Goal: Task Accomplishment & Management: Use online tool/utility

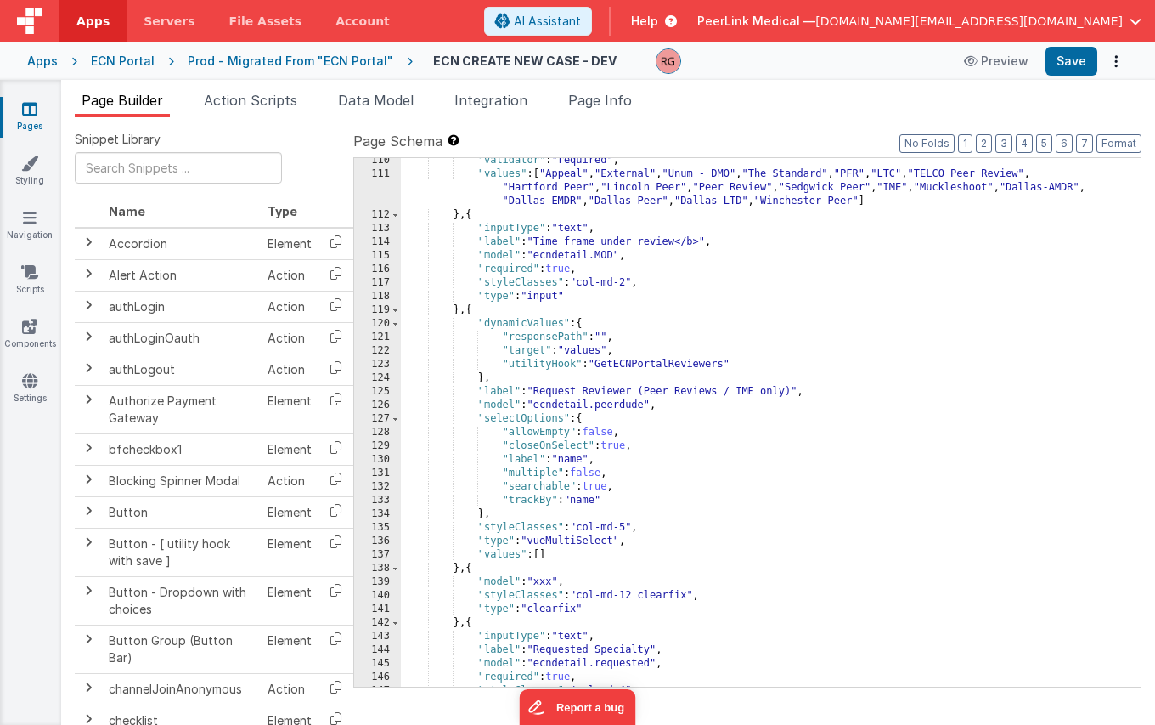
scroll to position [1486, 0]
click at [383, 102] on span "Data Model" at bounding box center [376, 100] width 76 height 17
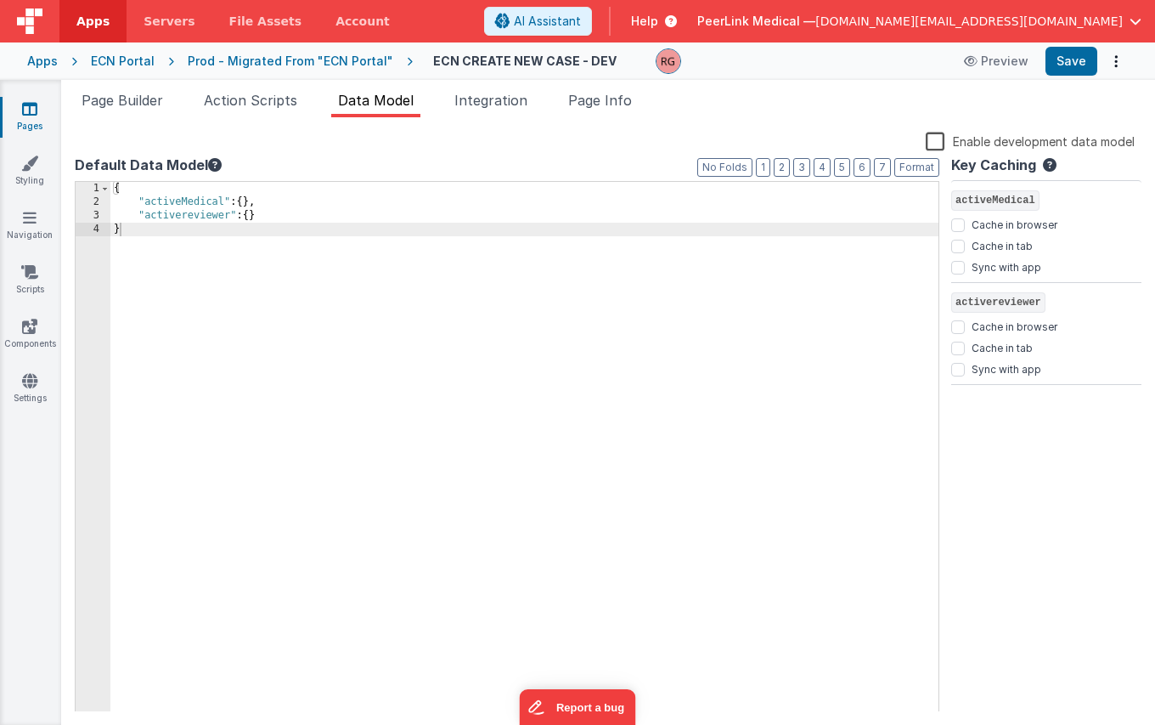
click at [211, 166] on icon at bounding box center [215, 165] width 14 height 14
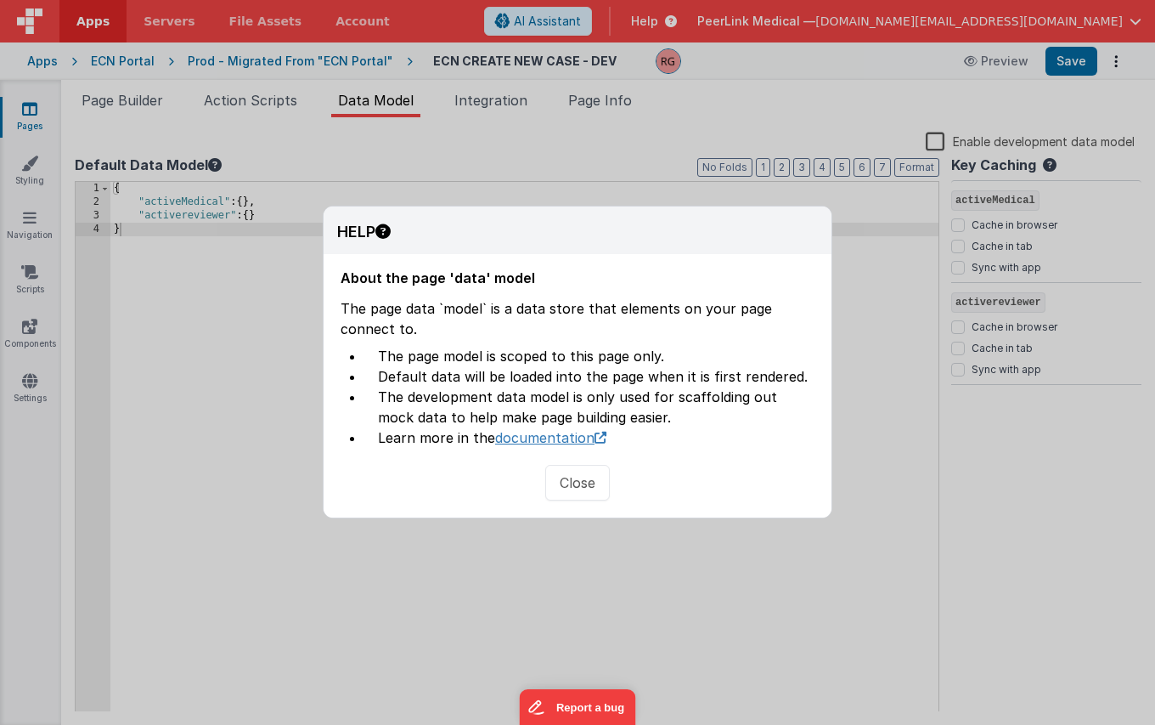
click at [512, 442] on link "documentation" at bounding box center [550, 437] width 111 height 17
click at [558, 489] on button "Close" at bounding box center [577, 483] width 65 height 36
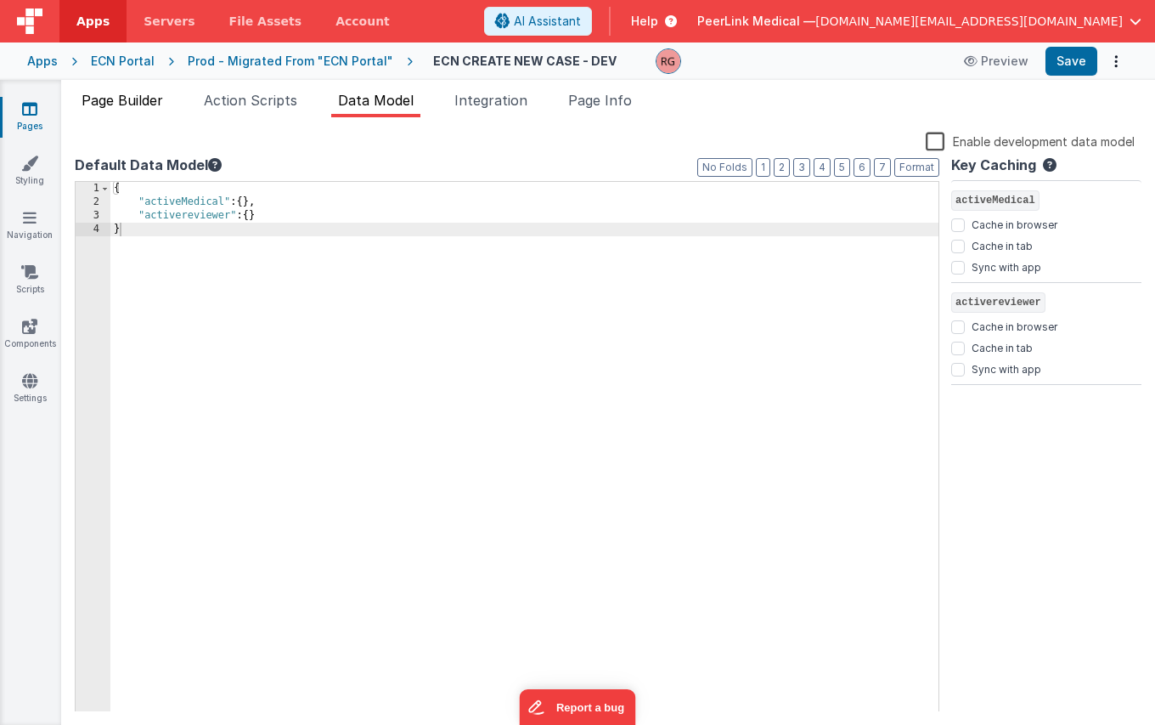
click at [104, 102] on span "Page Builder" at bounding box center [123, 100] width 82 height 17
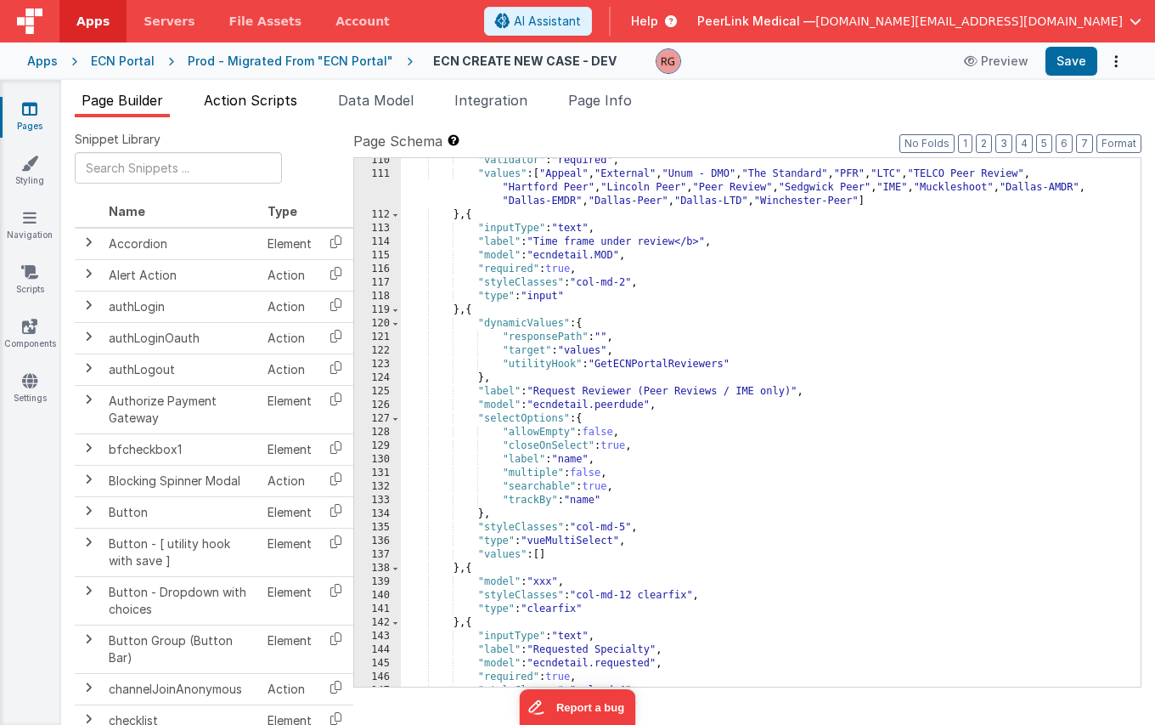
click at [246, 100] on span "Action Scripts" at bounding box center [250, 100] width 93 height 17
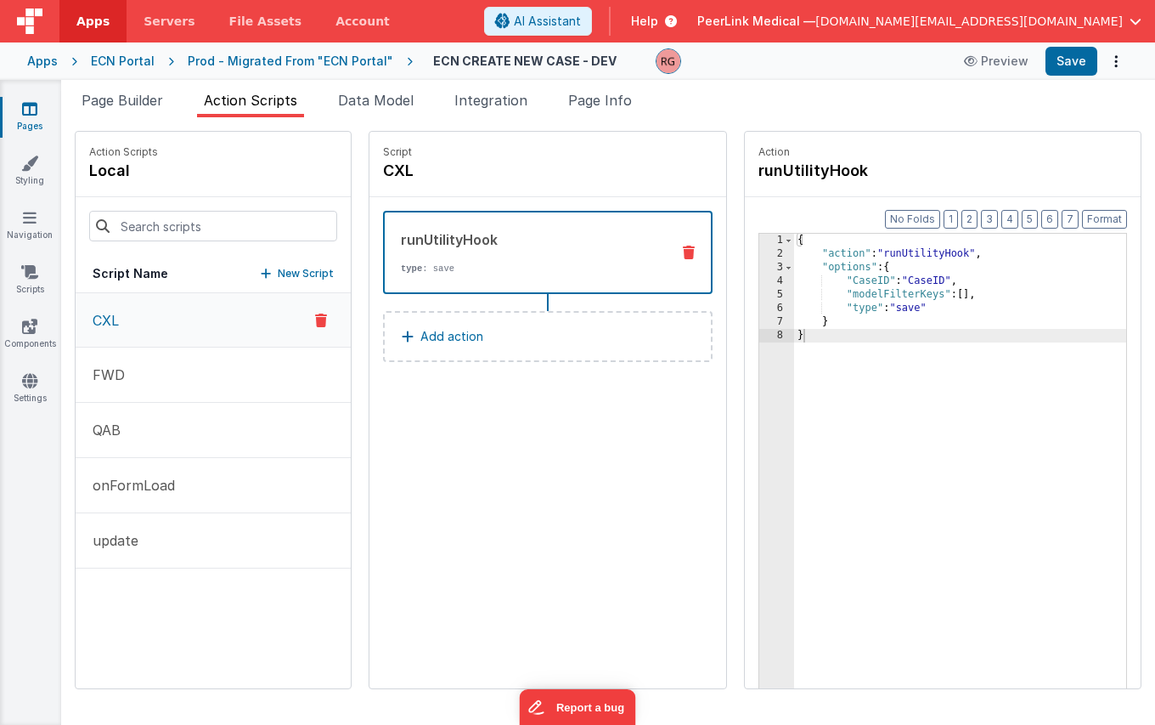
click at [548, 247] on div "runUtilityHook" at bounding box center [529, 239] width 256 height 20
click at [164, 370] on button "FWD" at bounding box center [213, 374] width 275 height 55
click at [168, 330] on button "CXL" at bounding box center [213, 320] width 275 height 55
click at [165, 370] on button "FWD" at bounding box center [213, 374] width 275 height 55
click at [168, 431] on button "QAB" at bounding box center [213, 430] width 275 height 55
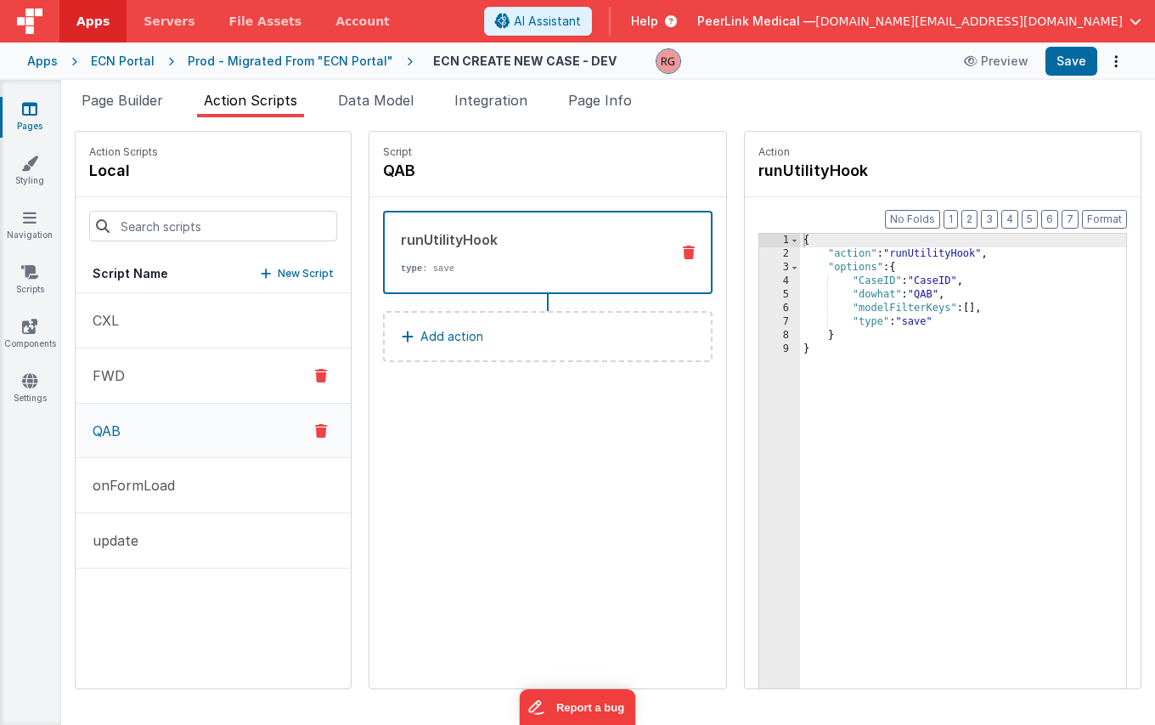
click at [155, 363] on button "FWD" at bounding box center [213, 375] width 275 height 55
click at [150, 431] on button "QAB" at bounding box center [213, 430] width 275 height 55
click at [161, 495] on button "onFormLoad" at bounding box center [213, 485] width 275 height 55
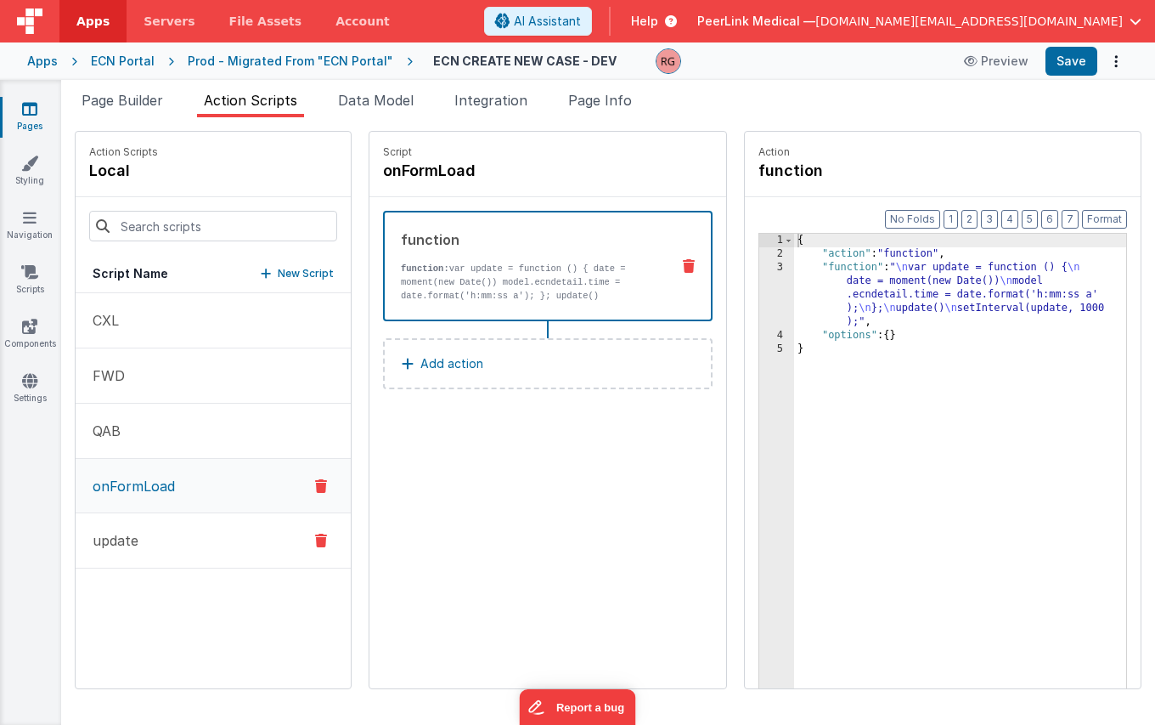
click at [128, 543] on p "update" at bounding box center [110, 540] width 56 height 20
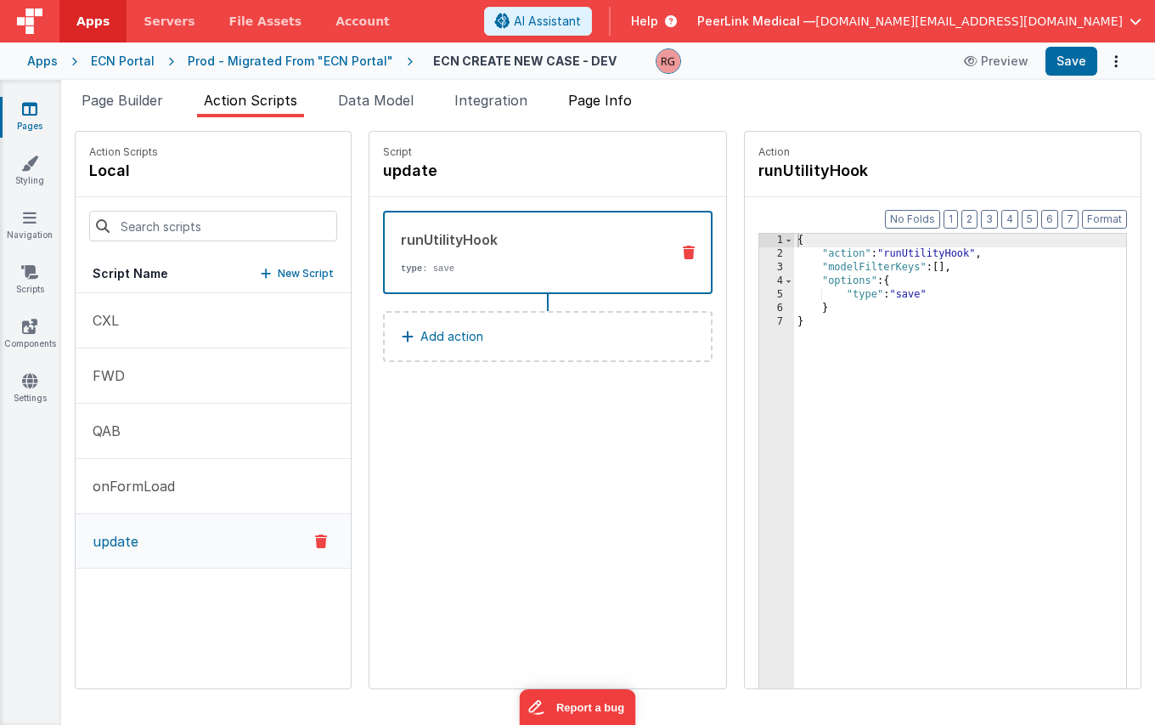
click at [590, 112] on li "Page Info" at bounding box center [600, 103] width 77 height 27
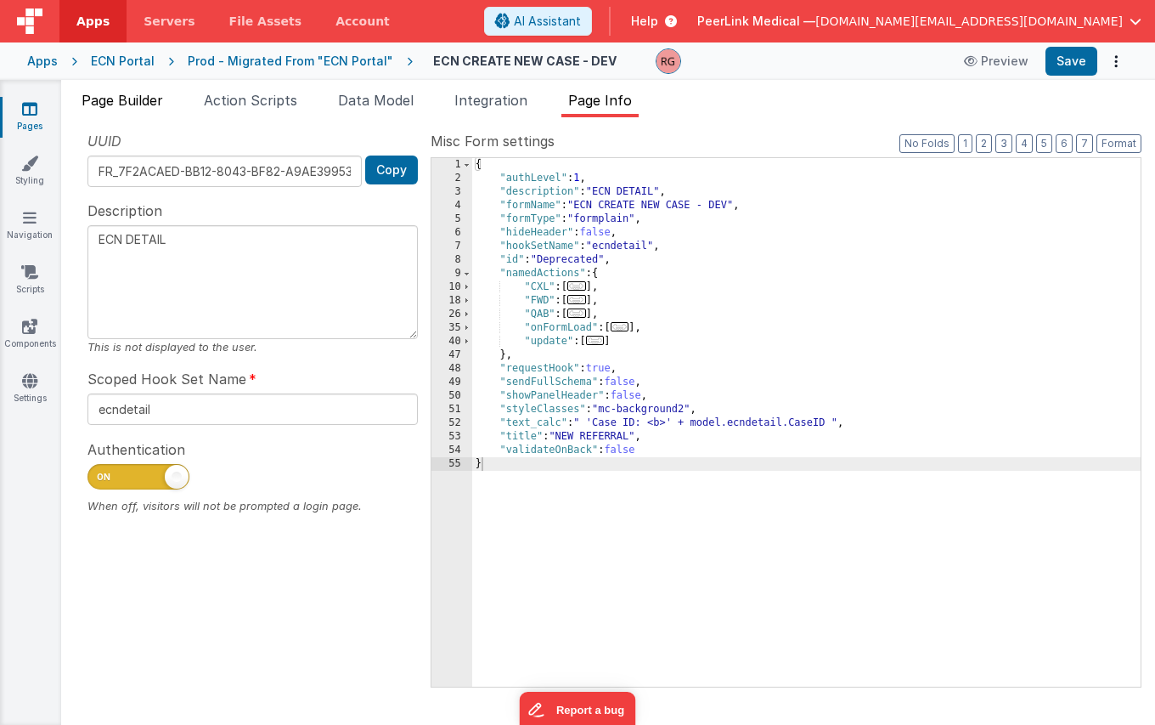
click at [128, 94] on span "Page Builder" at bounding box center [123, 100] width 82 height 17
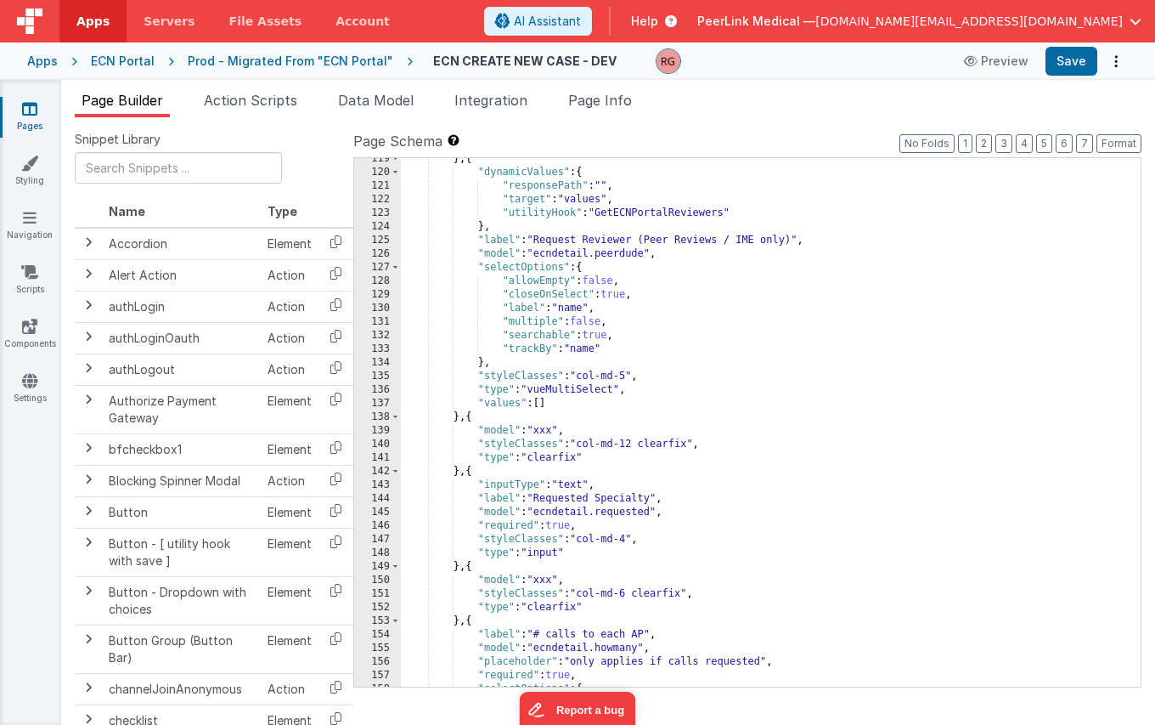
scroll to position [1592, 0]
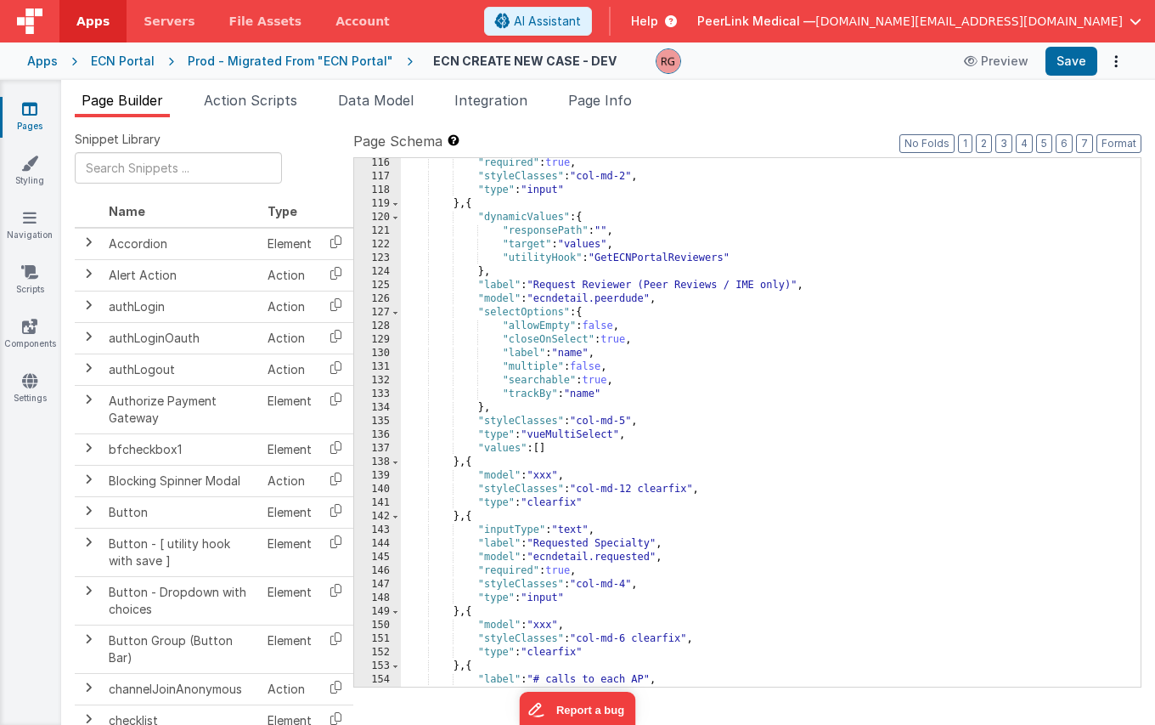
click at [308, 74] on div "Apps ECN Portal Prod - Migrated From "ECN Portal" ECN CREATE NEW CASE - DEV Pre…" at bounding box center [577, 60] width 1155 height 37
click at [308, 71] on div "Apps ECN Portal Prod - Migrated From "ECN Portal" ECN CREATE NEW CASE - DEV Pre…" at bounding box center [577, 60] width 1155 height 37
click at [310, 65] on div "Prod - Migrated From "ECN Portal"" at bounding box center [291, 61] width 206 height 17
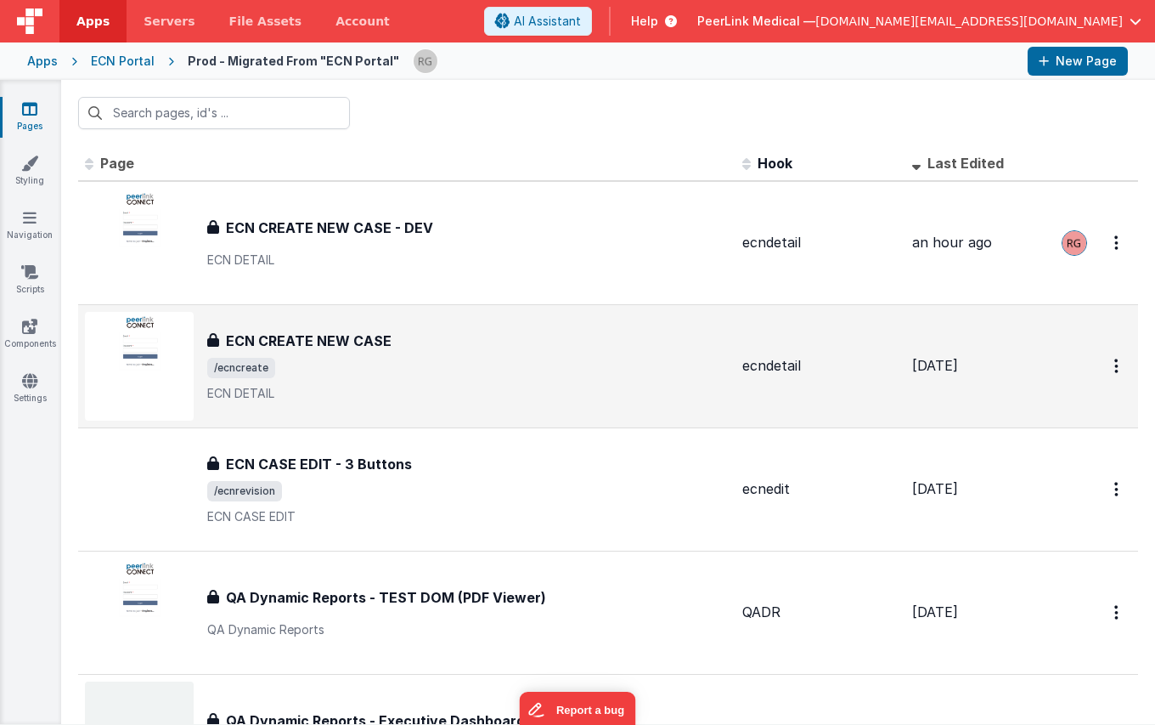
click at [278, 344] on h3 "ECN CREATE NEW CASE" at bounding box center [309, 340] width 166 height 20
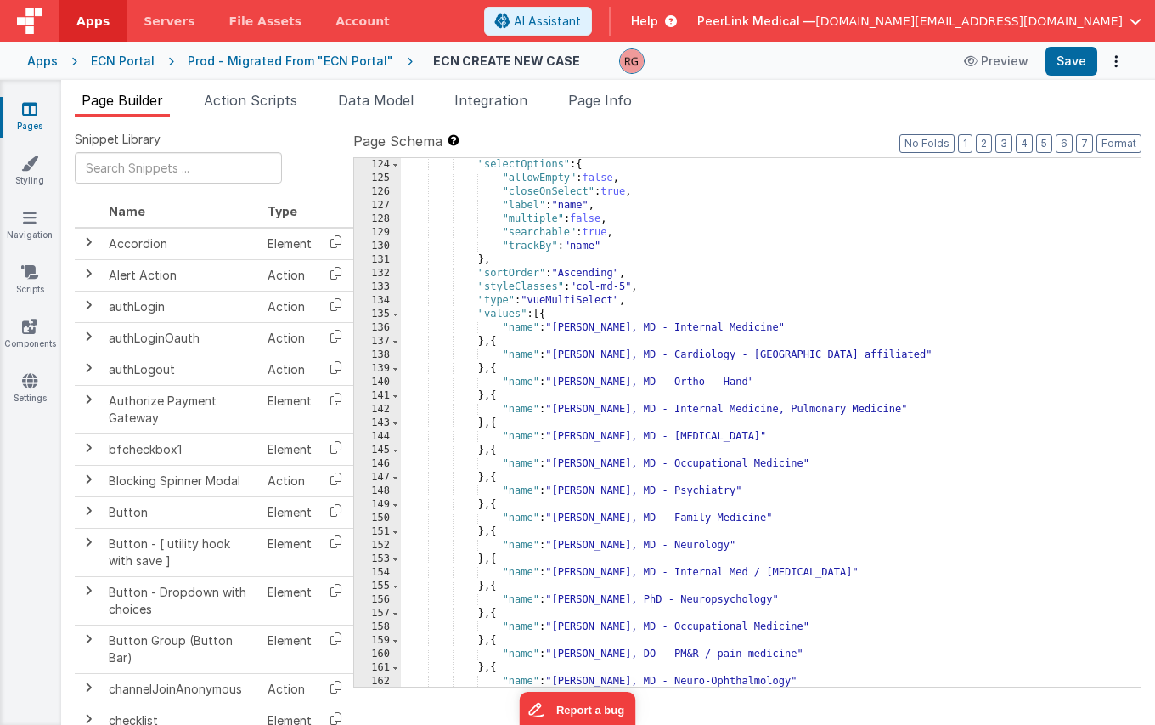
scroll to position [1529, 0]
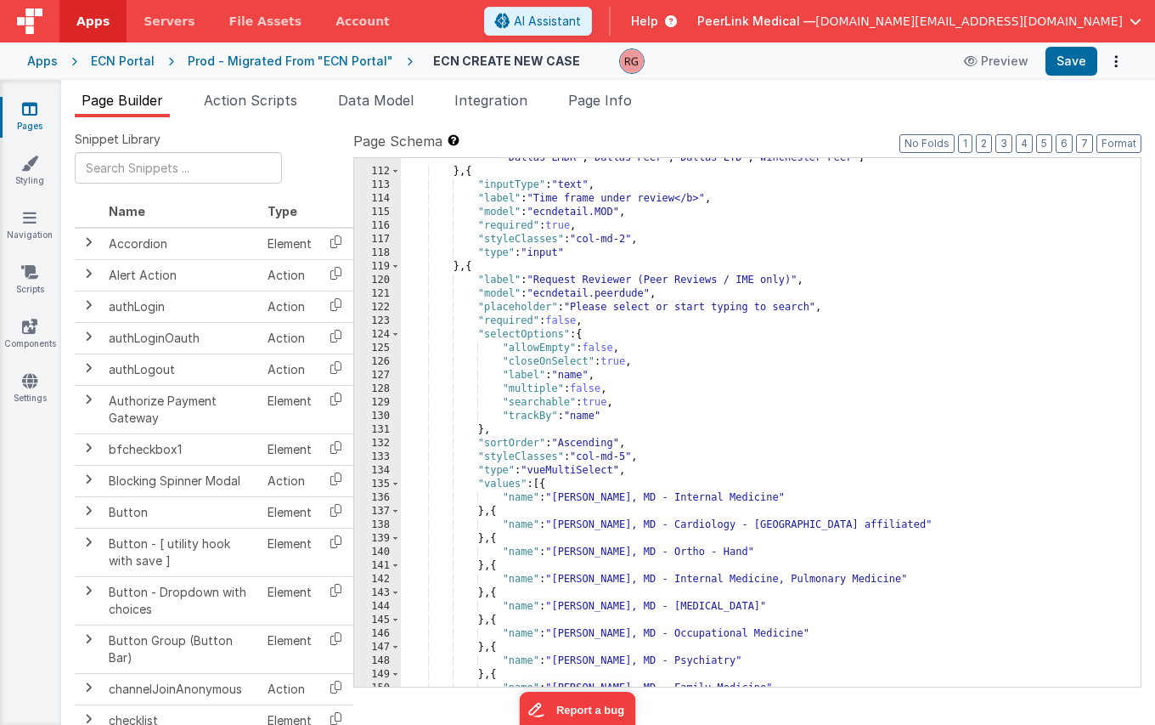
click at [305, 60] on div "Prod - Migrated From "ECN Portal"" at bounding box center [291, 61] width 206 height 17
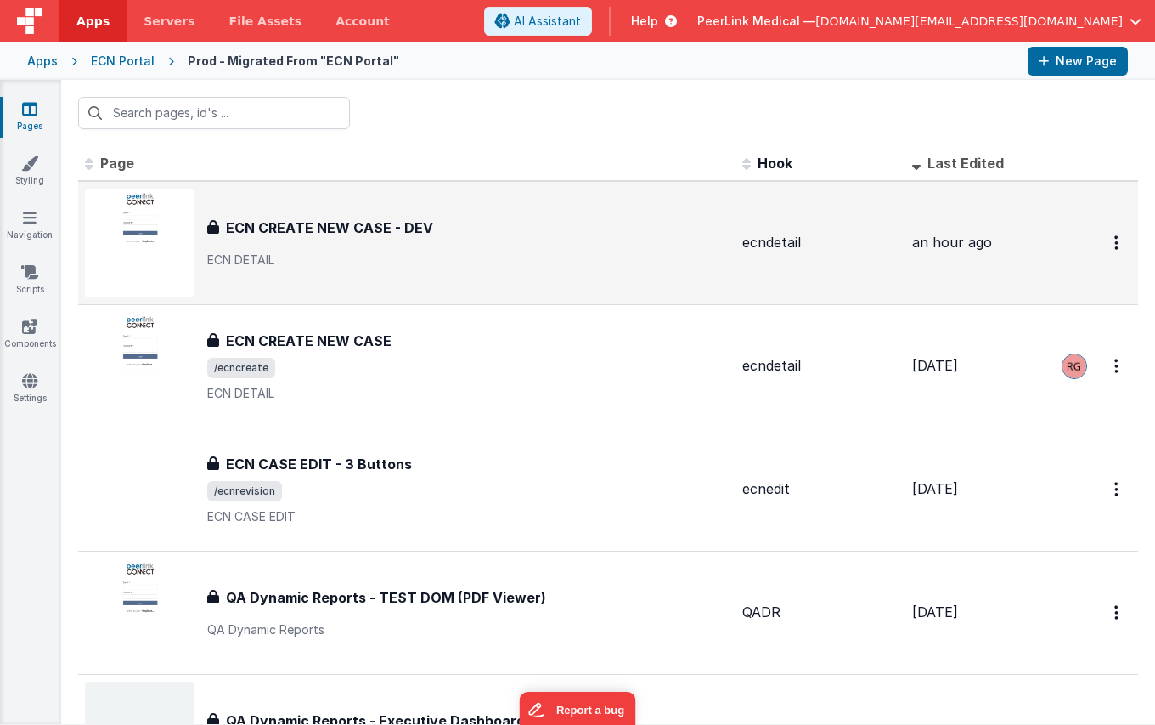
click at [364, 229] on h3 "ECN CREATE NEW CASE - DEV" at bounding box center [329, 227] width 207 height 20
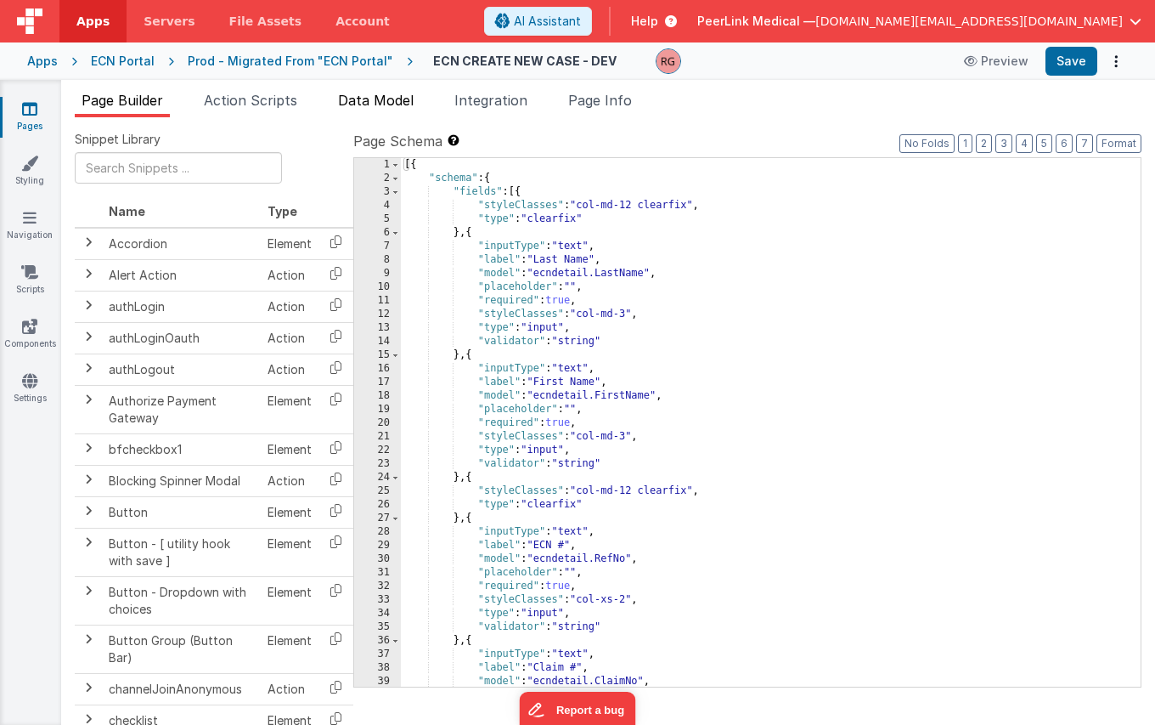
click at [380, 104] on span "Data Model" at bounding box center [376, 100] width 76 height 17
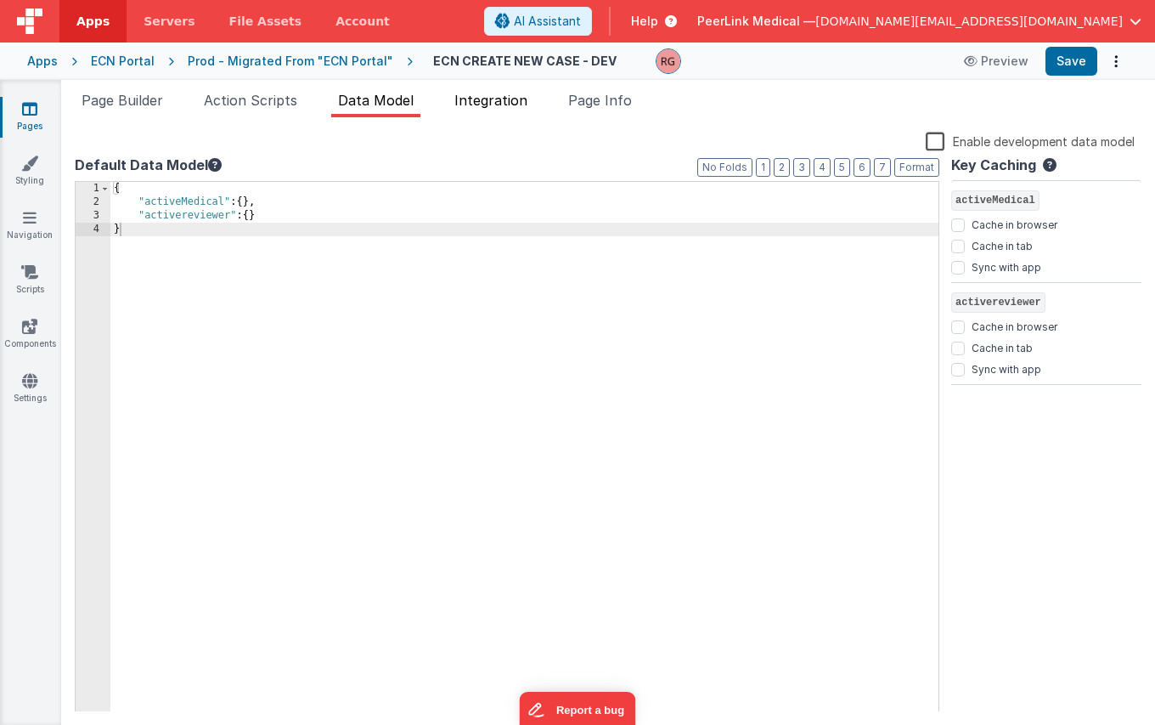
click at [500, 97] on span "Integration" at bounding box center [491, 100] width 73 height 17
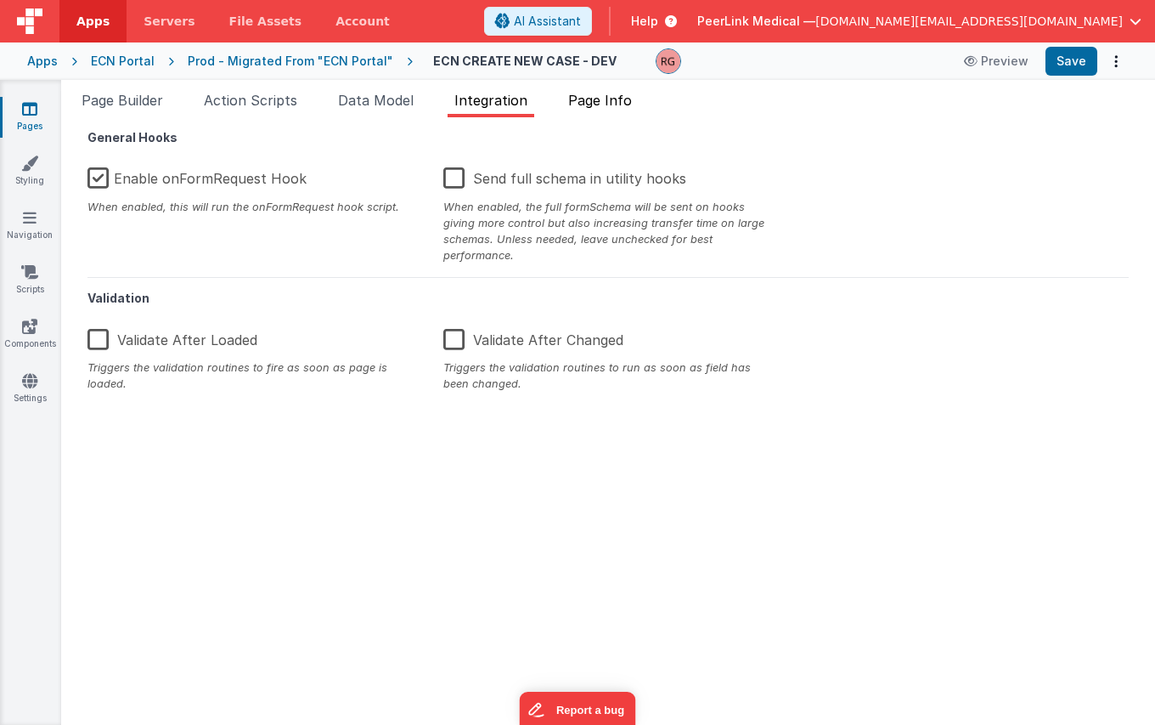
click at [615, 101] on span "Page Info" at bounding box center [600, 100] width 64 height 17
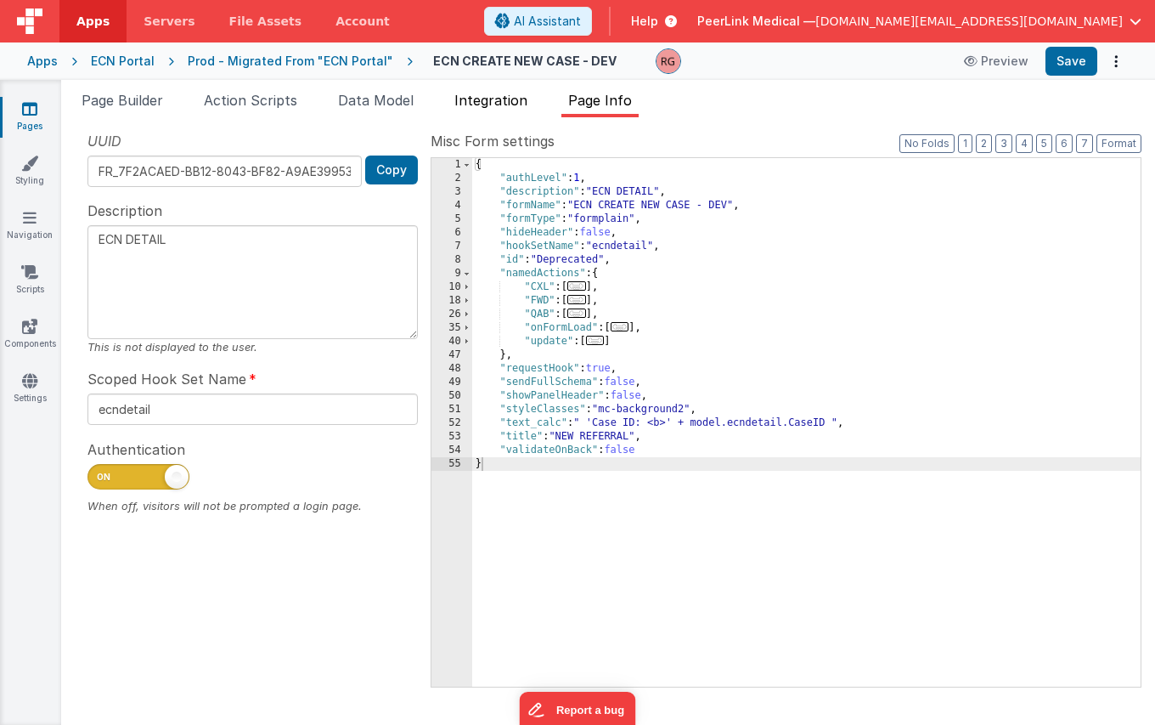
click at [519, 108] on span "Integration" at bounding box center [491, 100] width 73 height 17
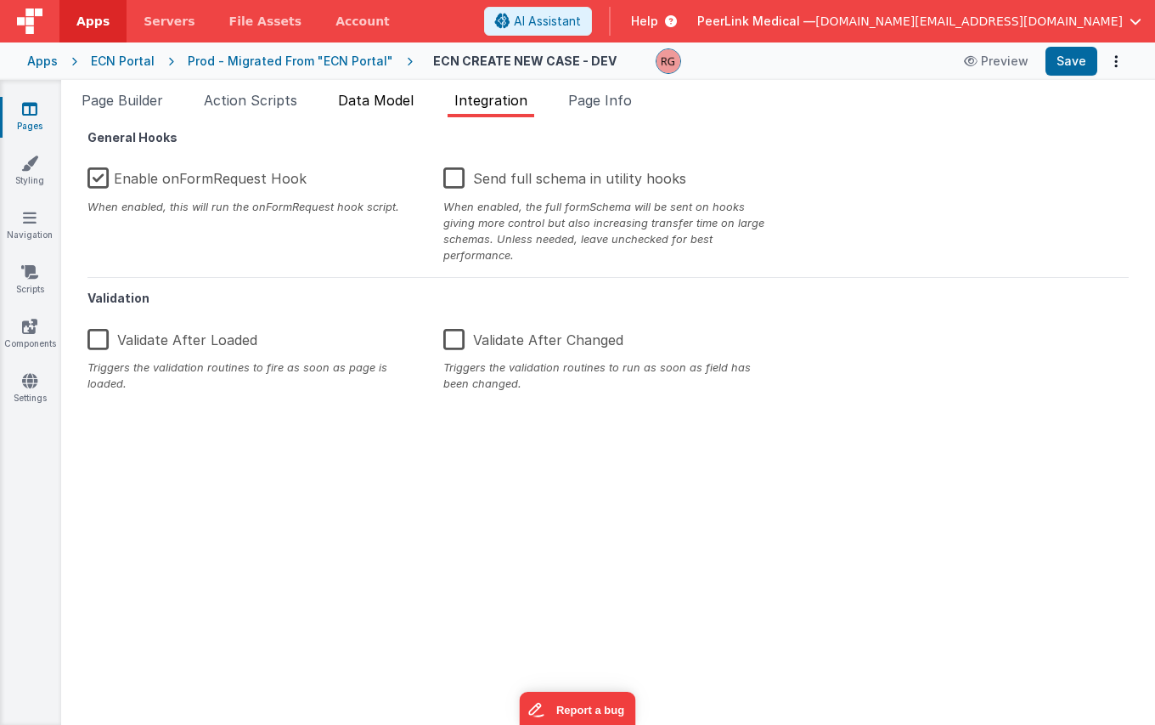
click at [381, 109] on li "Data Model" at bounding box center [375, 103] width 89 height 27
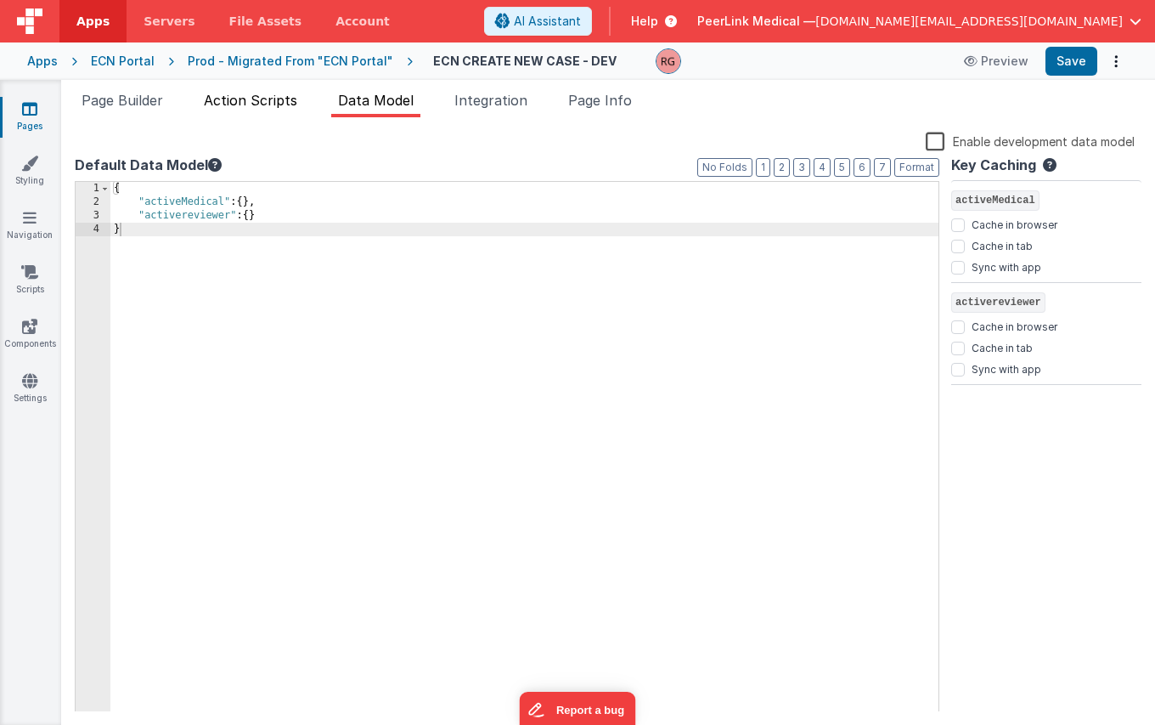
click at [211, 107] on span "Action Scripts" at bounding box center [250, 100] width 93 height 17
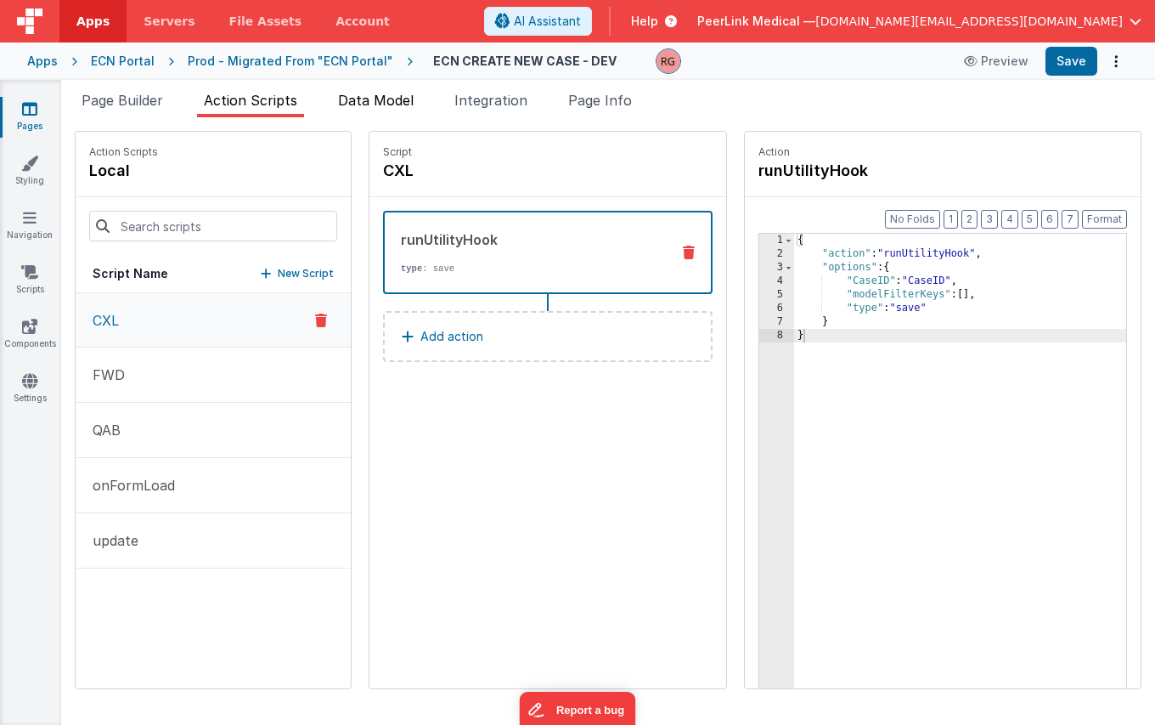
click at [371, 104] on span "Data Model" at bounding box center [376, 100] width 76 height 17
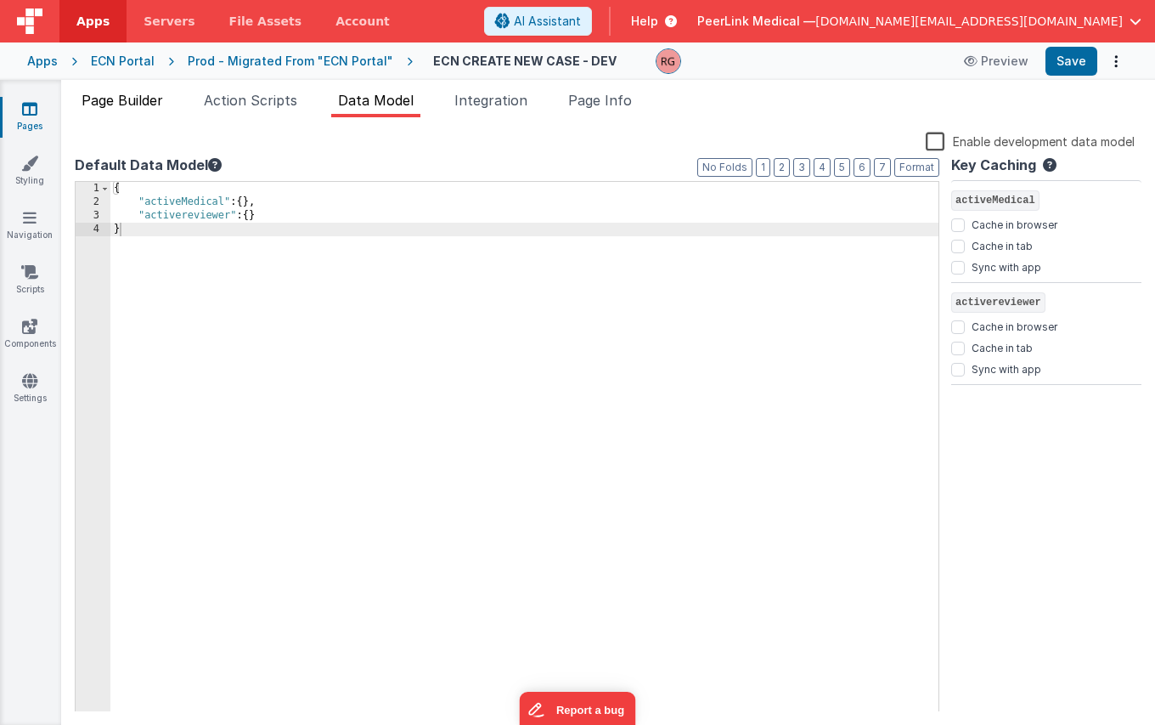
click at [143, 101] on span "Page Builder" at bounding box center [123, 100] width 82 height 17
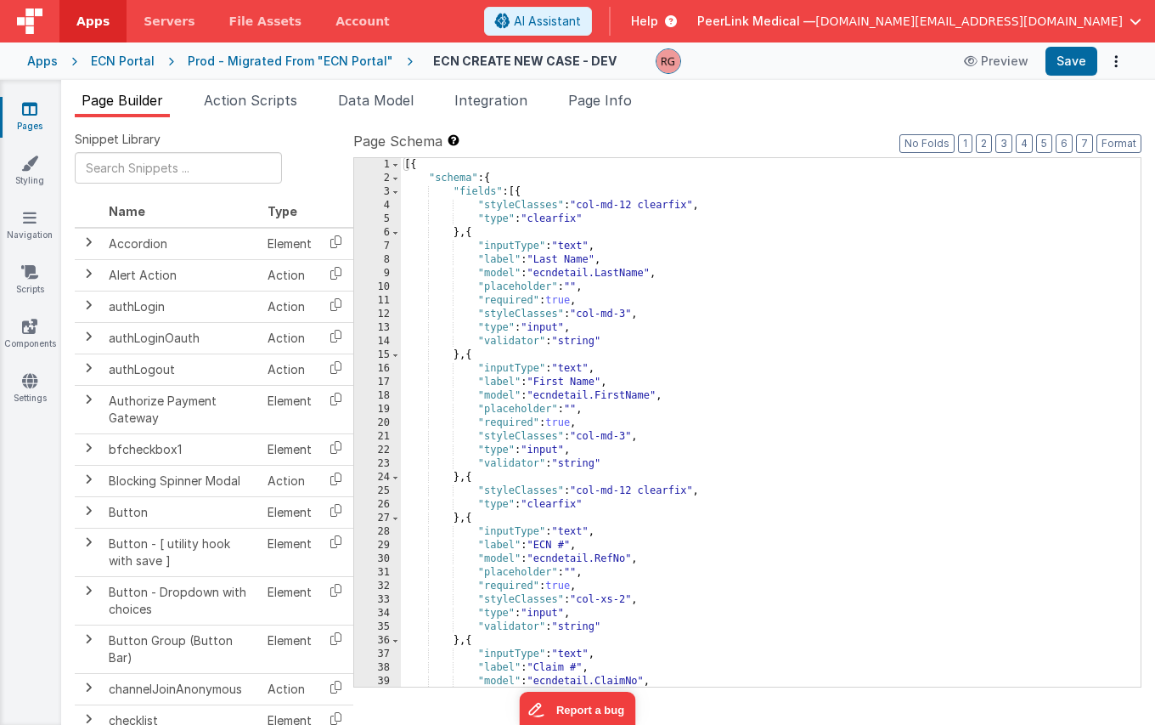
click at [293, 59] on div "Prod - Migrated From "ECN Portal"" at bounding box center [291, 61] width 206 height 17
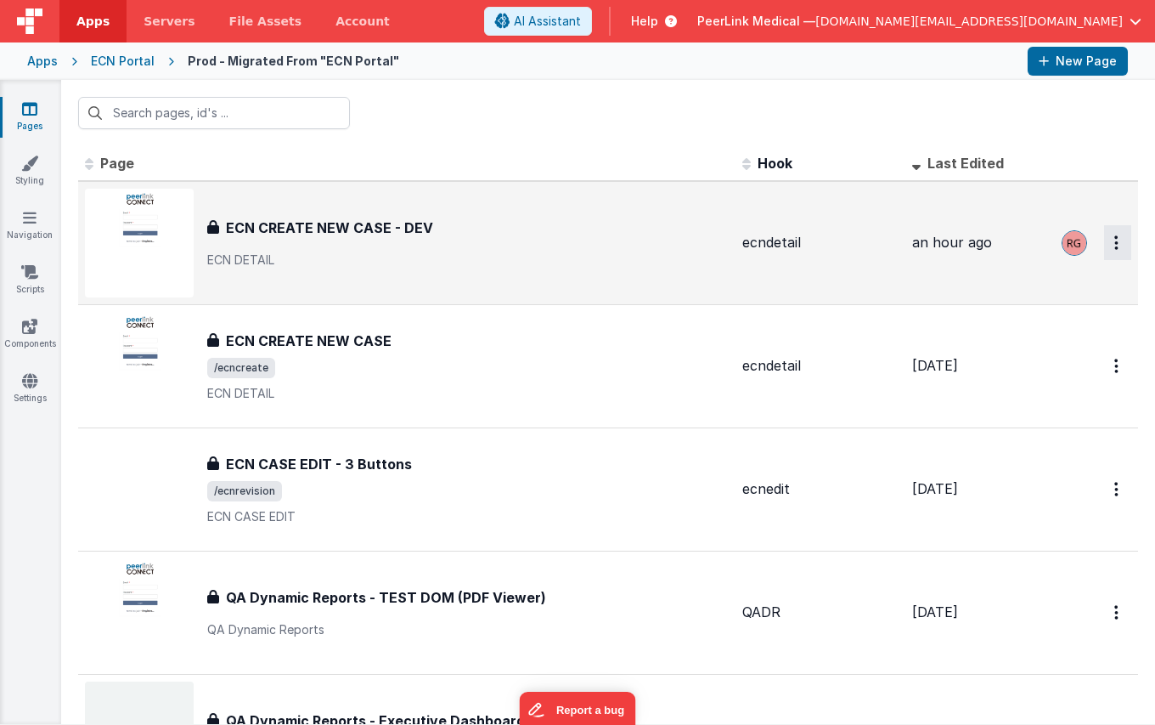
click at [1115, 248] on icon "Options" at bounding box center [1117, 242] width 4 height 14
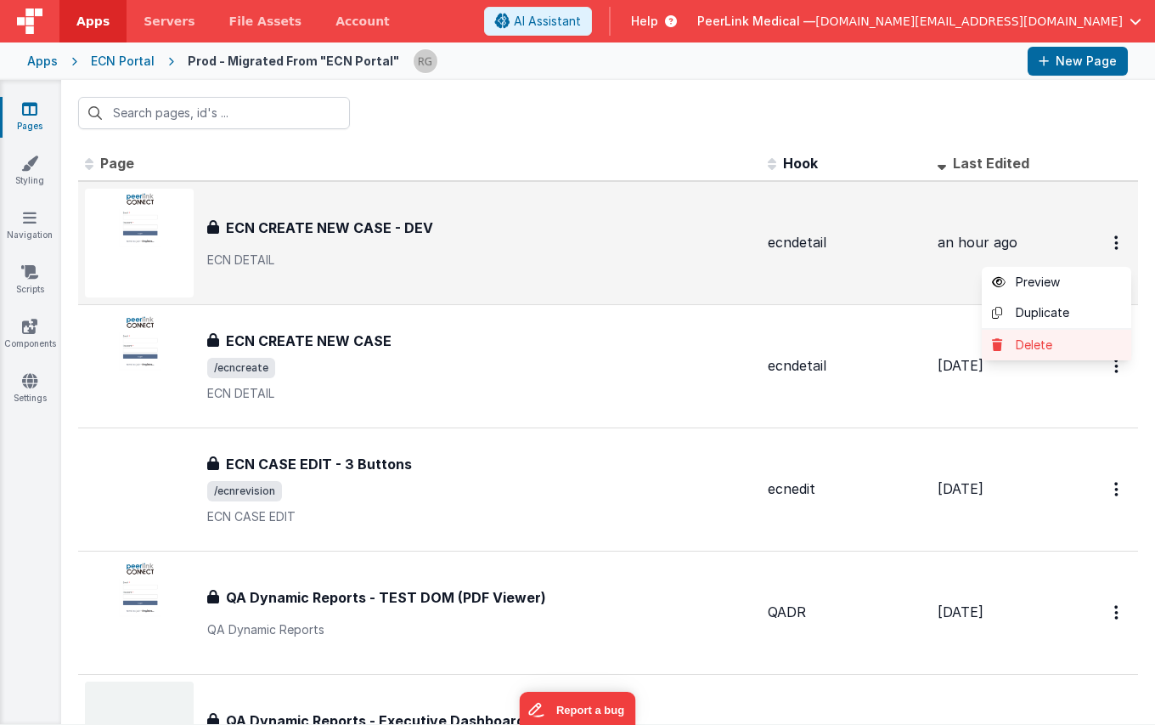
click at [1036, 346] on link "Delete" at bounding box center [1057, 345] width 150 height 31
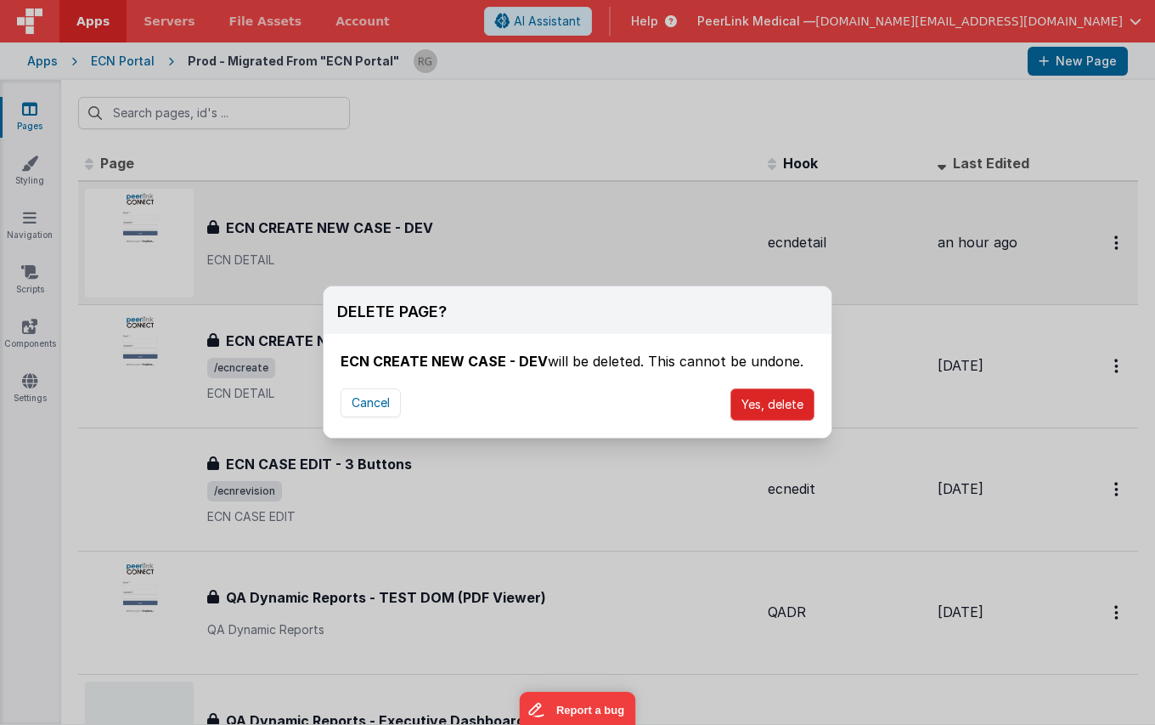
click at [773, 410] on button "Yes, delete" at bounding box center [773, 404] width 84 height 32
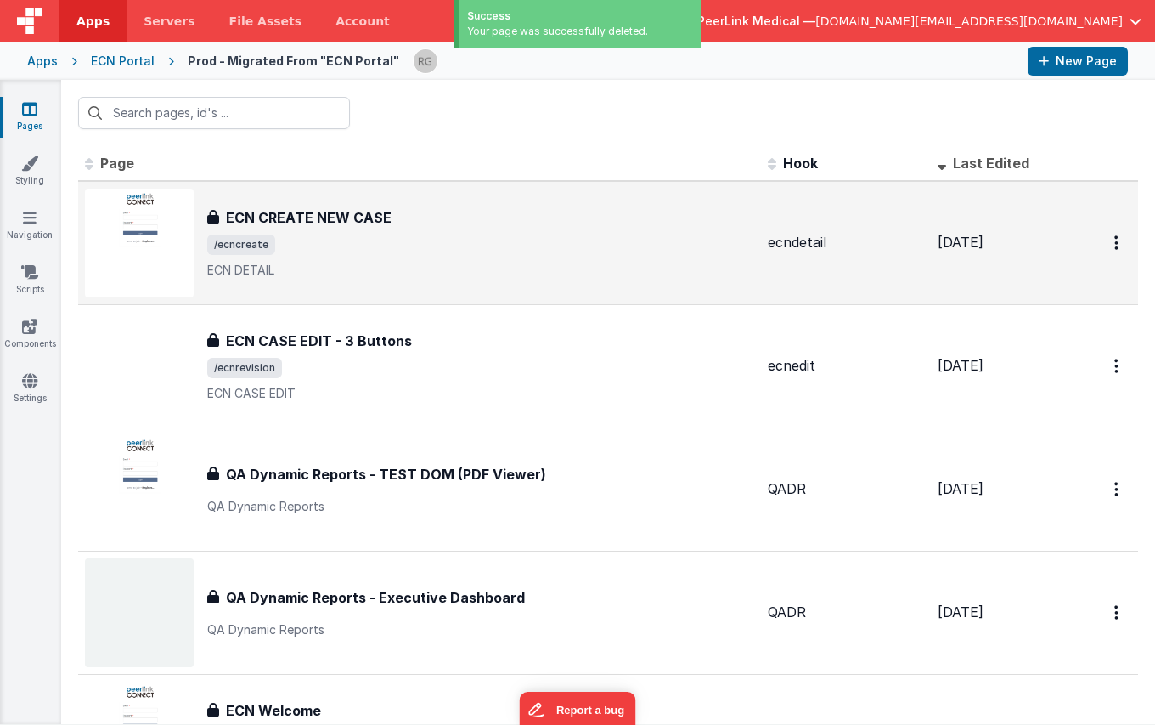
click at [132, 62] on div "ECN Portal" at bounding box center [123, 61] width 64 height 17
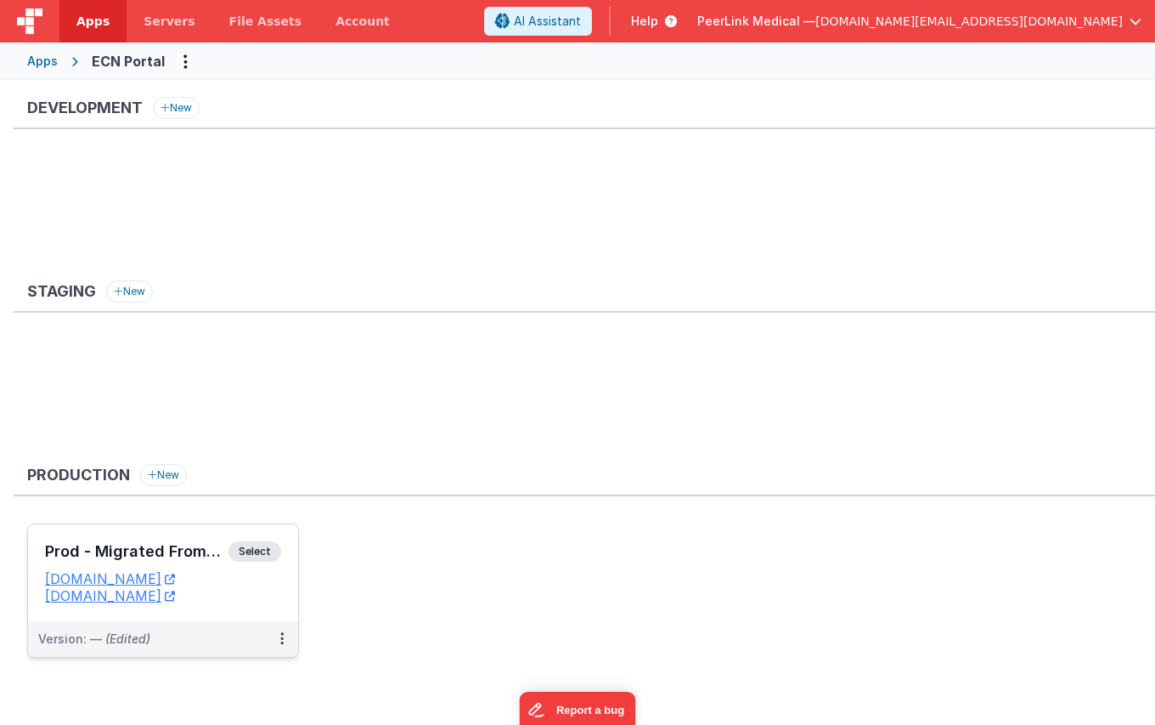
click at [249, 551] on span "Select" at bounding box center [255, 551] width 53 height 20
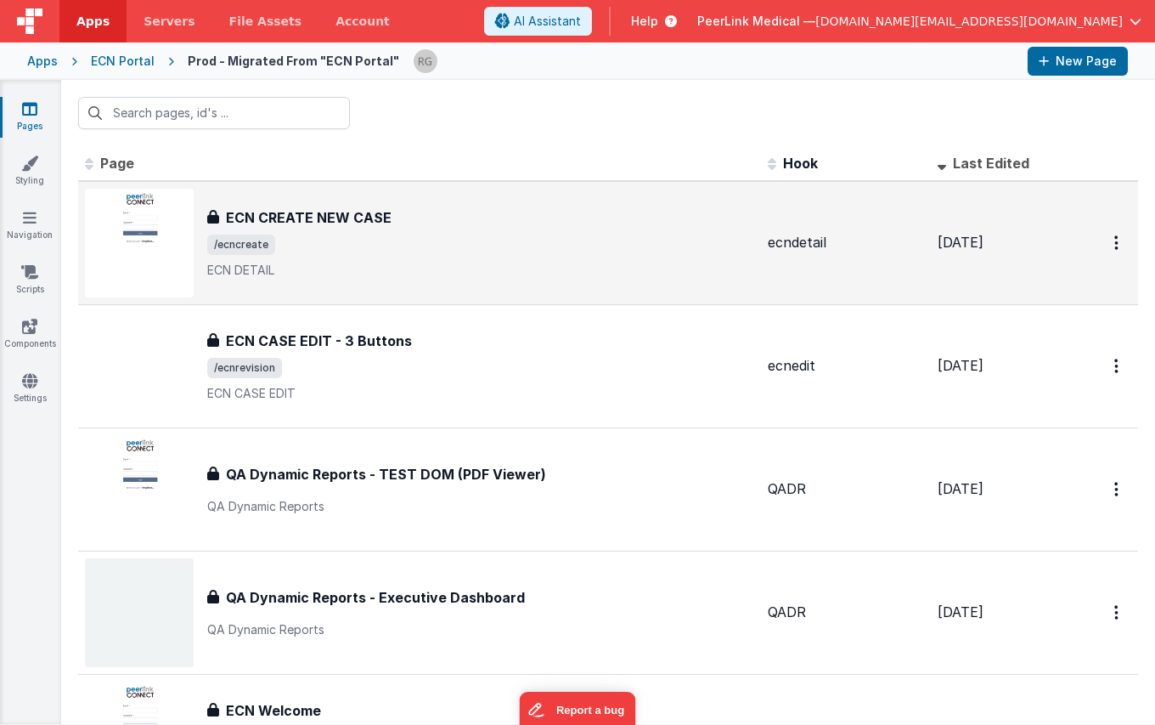
click at [348, 217] on h3 "ECN CREATE NEW CASE" at bounding box center [309, 217] width 166 height 20
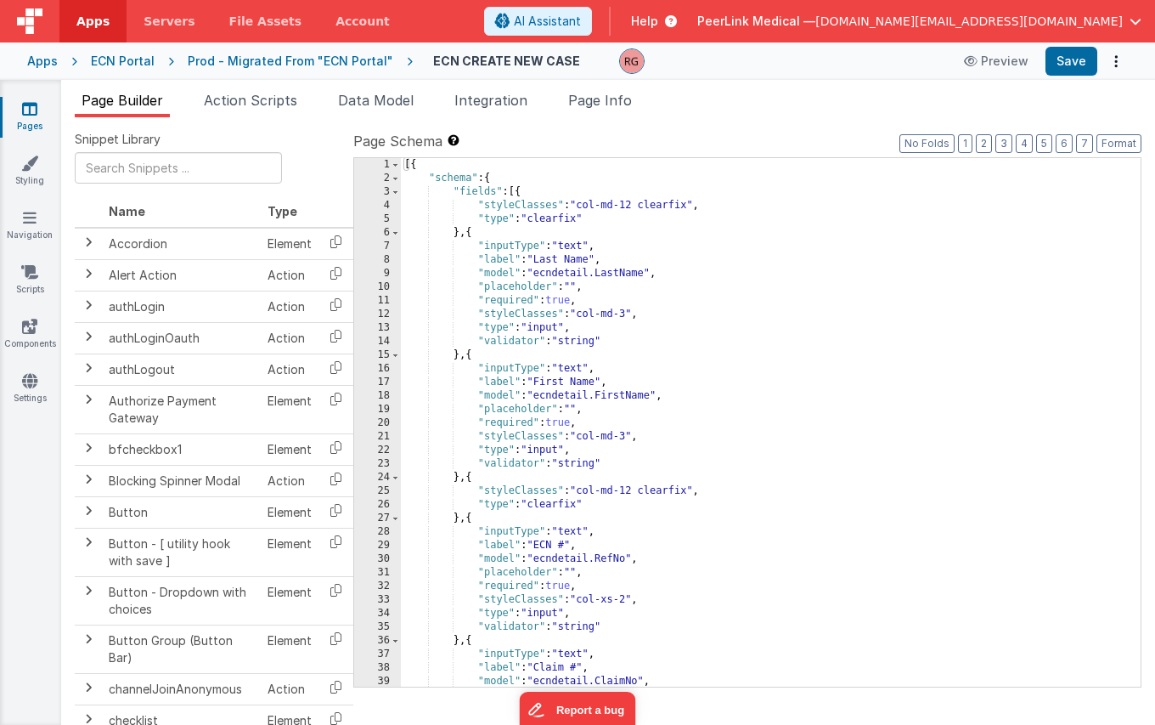
click at [130, 60] on div "ECN Portal" at bounding box center [123, 61] width 64 height 17
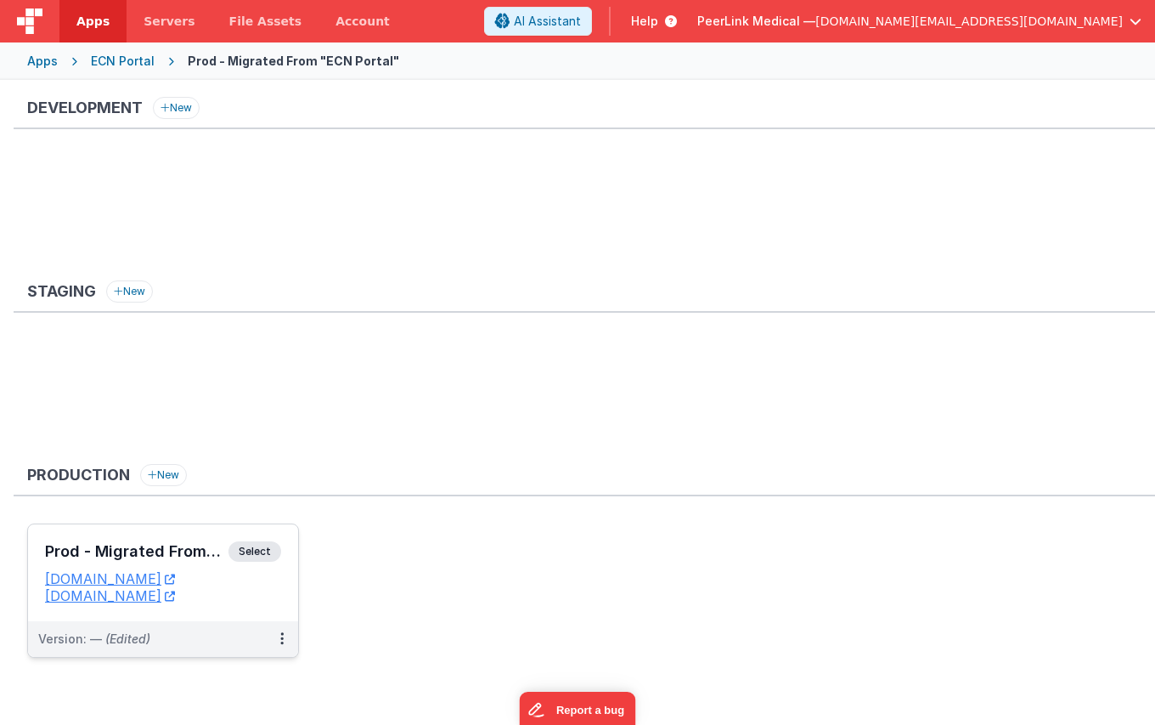
click at [257, 549] on span "Select" at bounding box center [255, 551] width 53 height 20
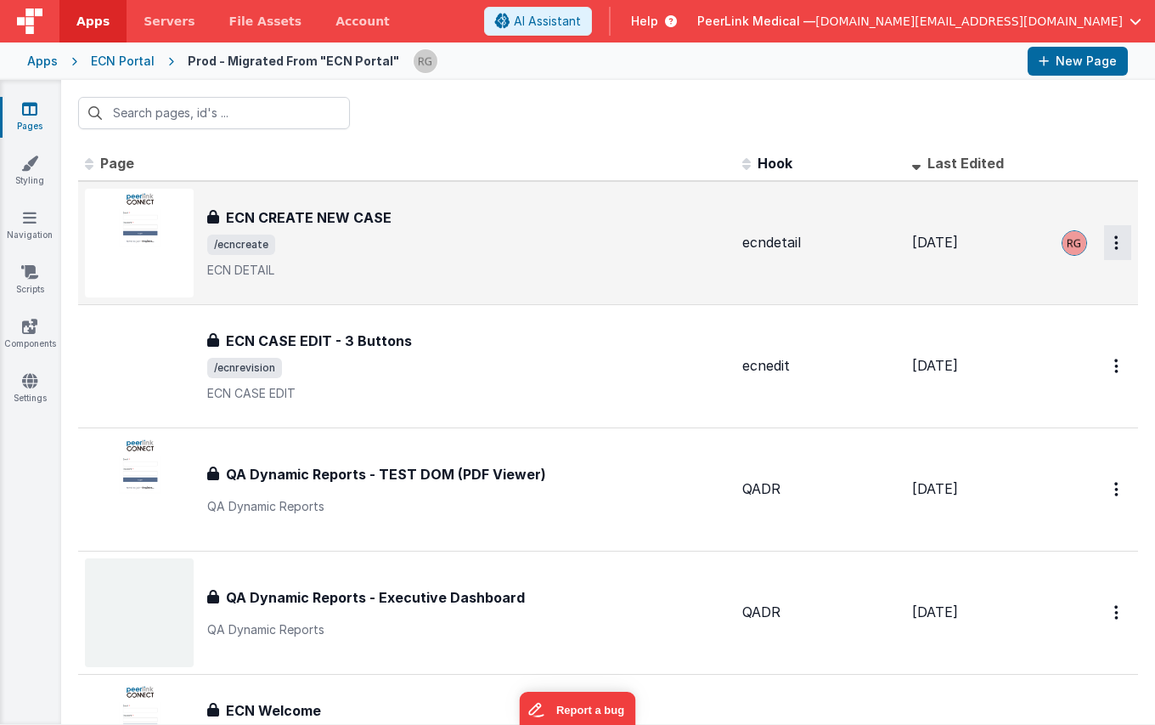
click at [1115, 243] on icon "Options" at bounding box center [1117, 242] width 4 height 14
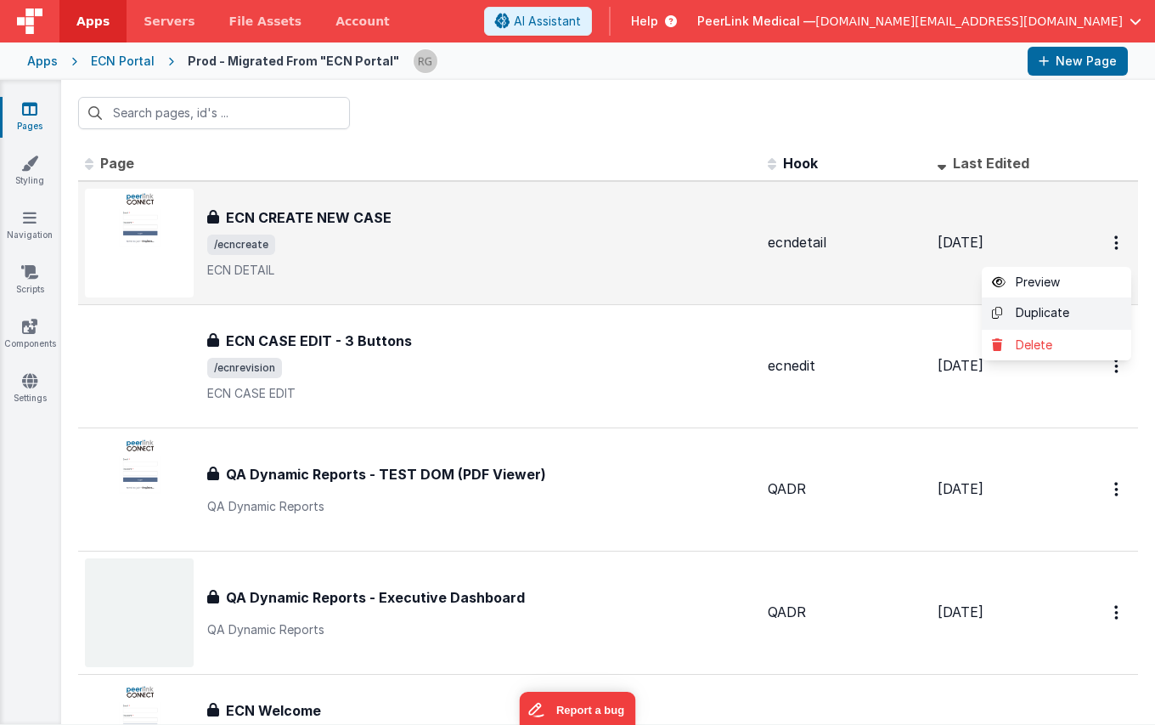
click at [1052, 319] on link "Duplicate" at bounding box center [1057, 313] width 150 height 32
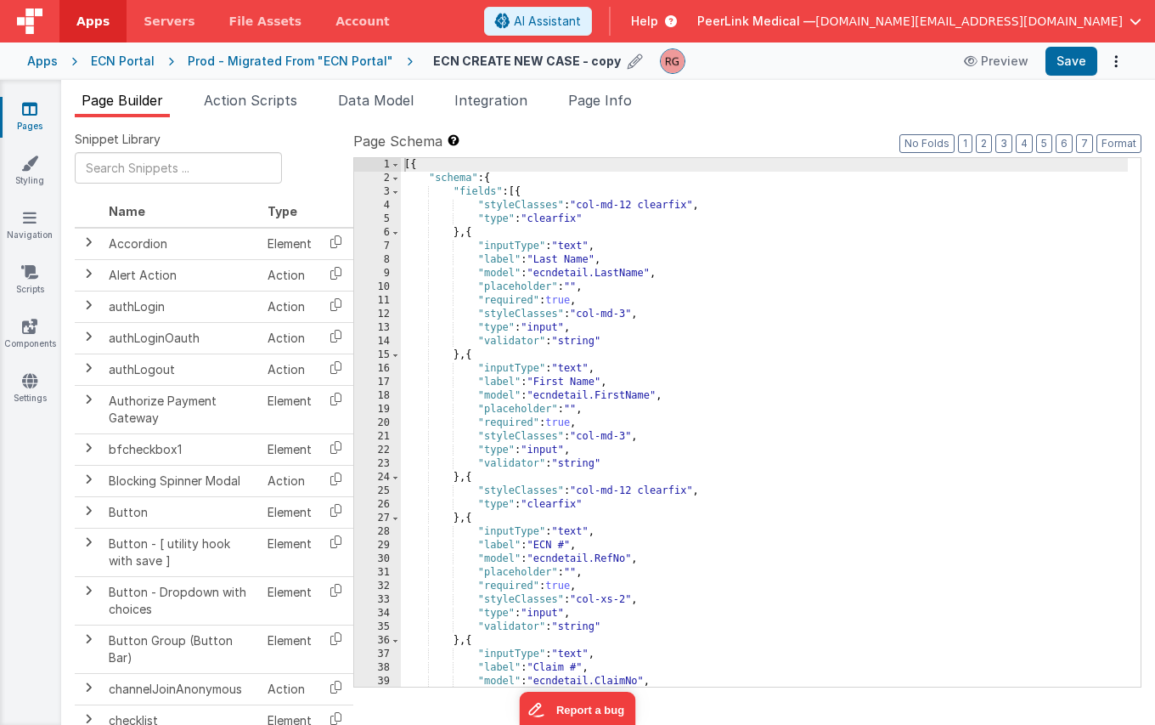
click at [628, 64] on icon at bounding box center [635, 61] width 15 height 24
type input "ECN CREATE NEW CASE - DEV"
click at [652, 64] on icon at bounding box center [659, 61] width 14 height 24
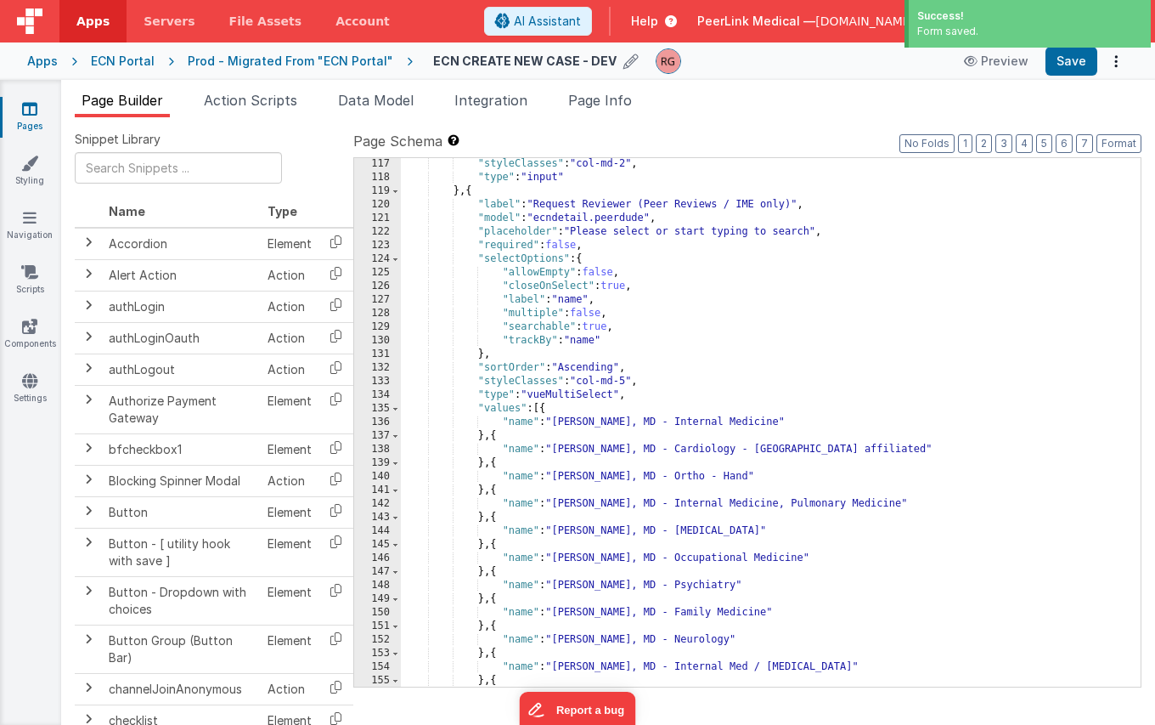
scroll to position [1545, 0]
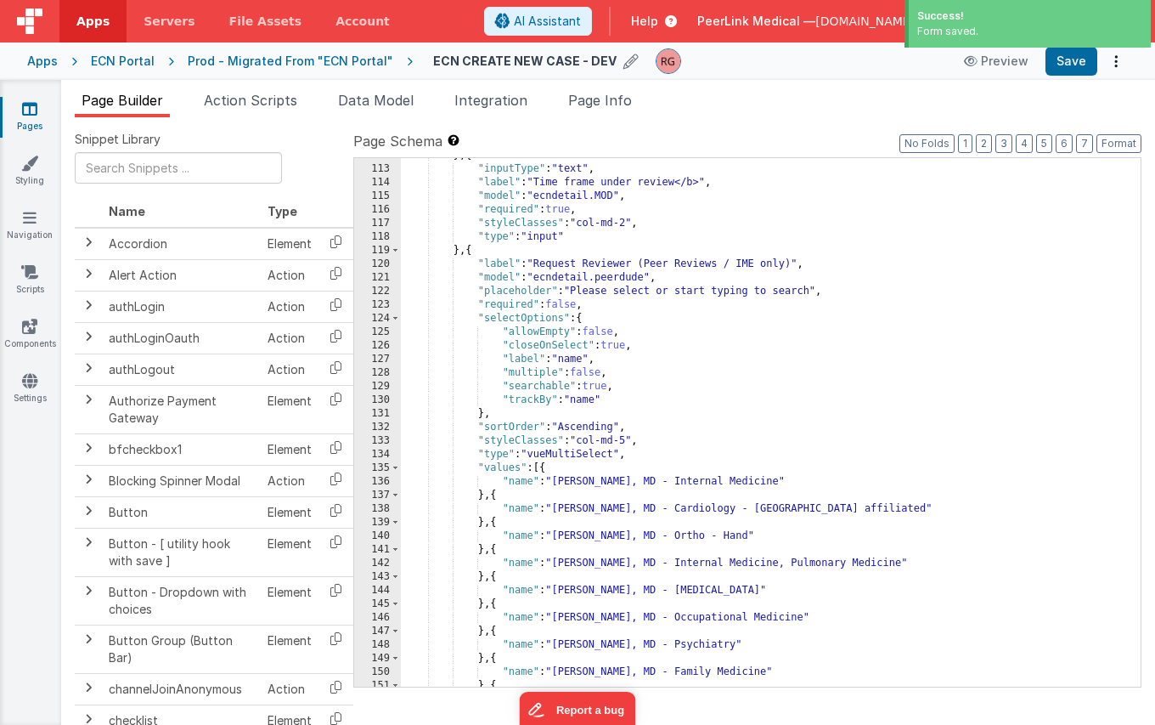
click at [500, 272] on div "} , { "inputType" : "text" , "label" : "Time frame under review</b>" , "model" …" at bounding box center [764, 427] width 727 height 556
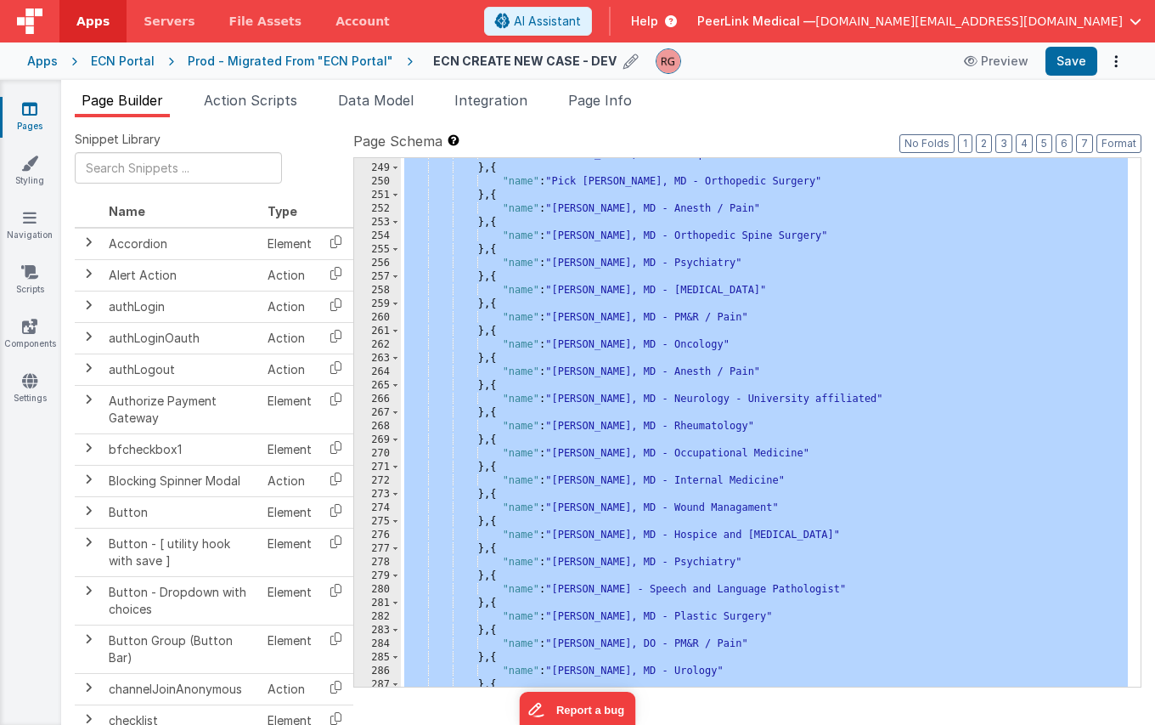
scroll to position [3431, 0]
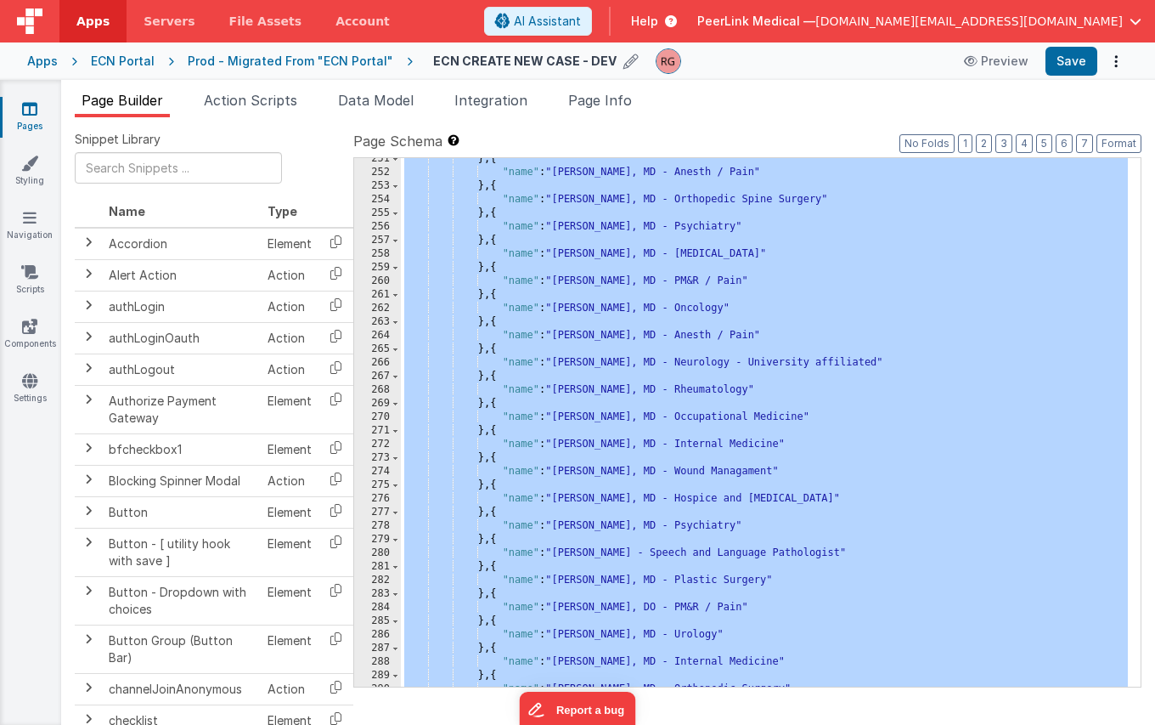
click at [445, 275] on div "} , { "name" : "[PERSON_NAME], MD - Anesth / Pain" } , { "name" : "[PERSON_NAME…" at bounding box center [764, 430] width 727 height 556
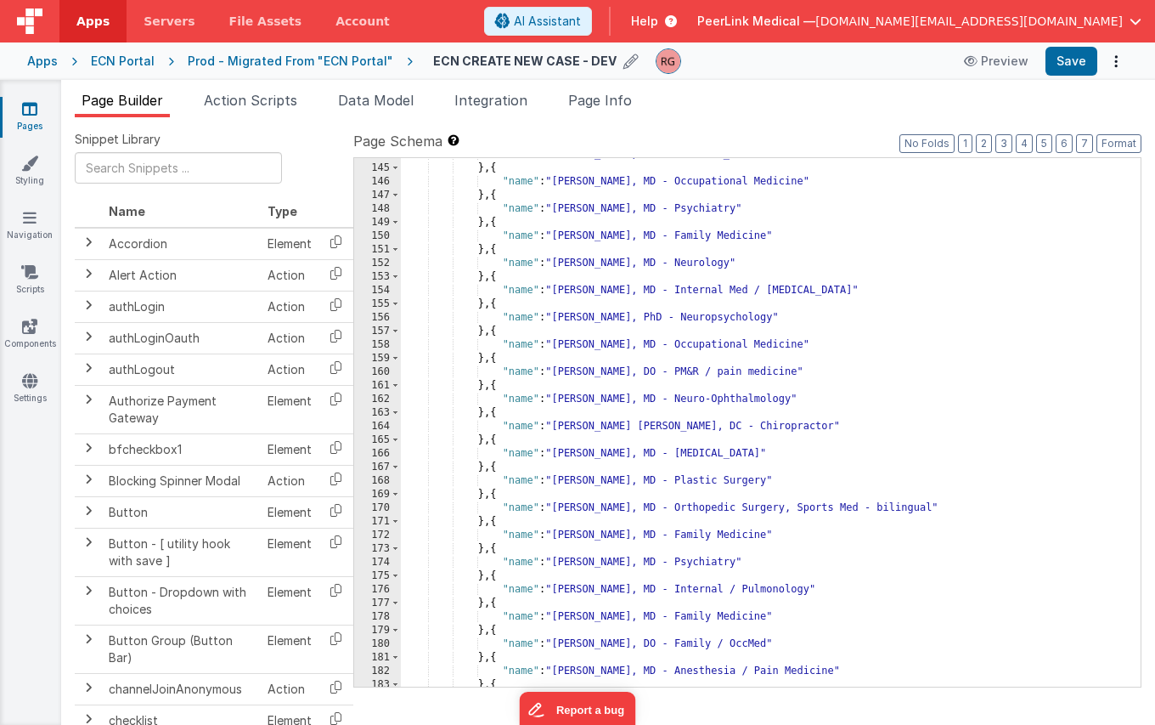
scroll to position [1675, 0]
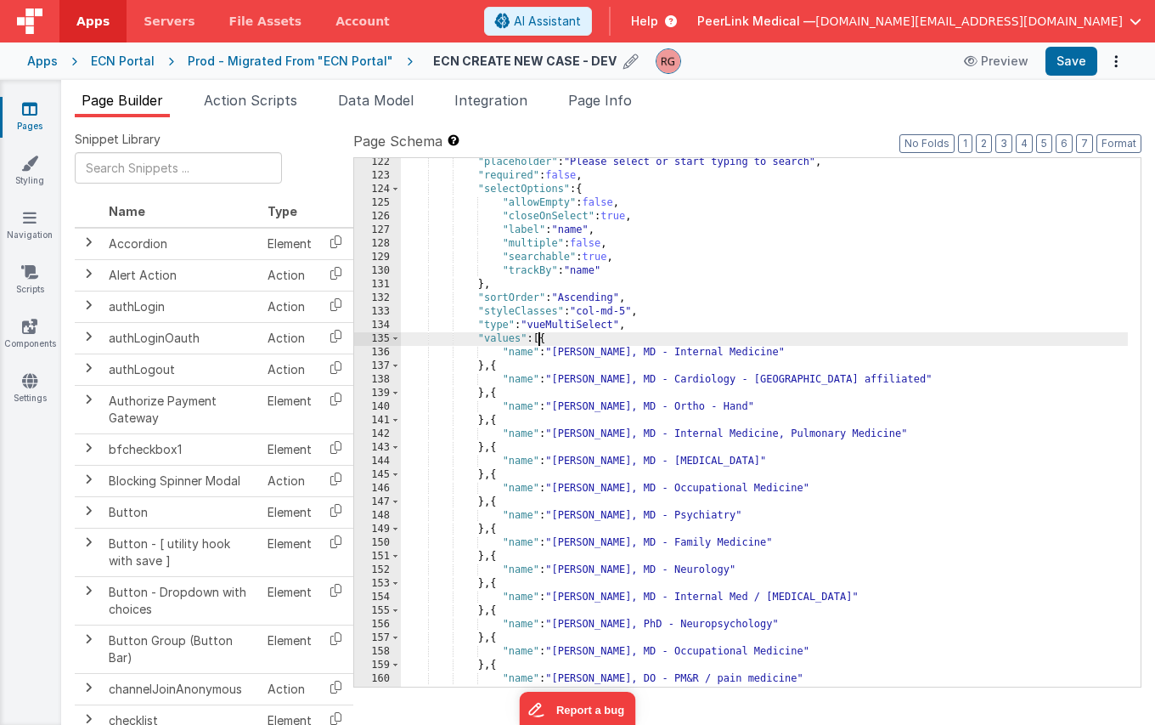
click at [538, 337] on div ""placeholder" : "Please select or start typing to search" , "required" : false …" at bounding box center [764, 433] width 727 height 556
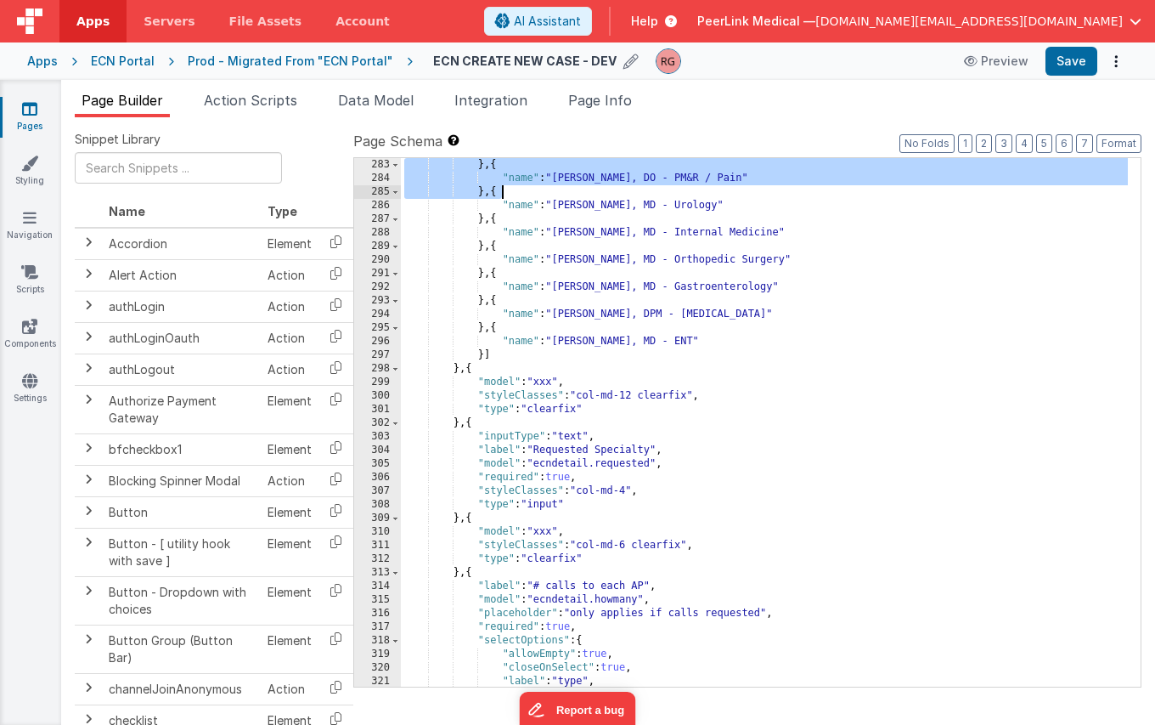
scroll to position [3860, 0]
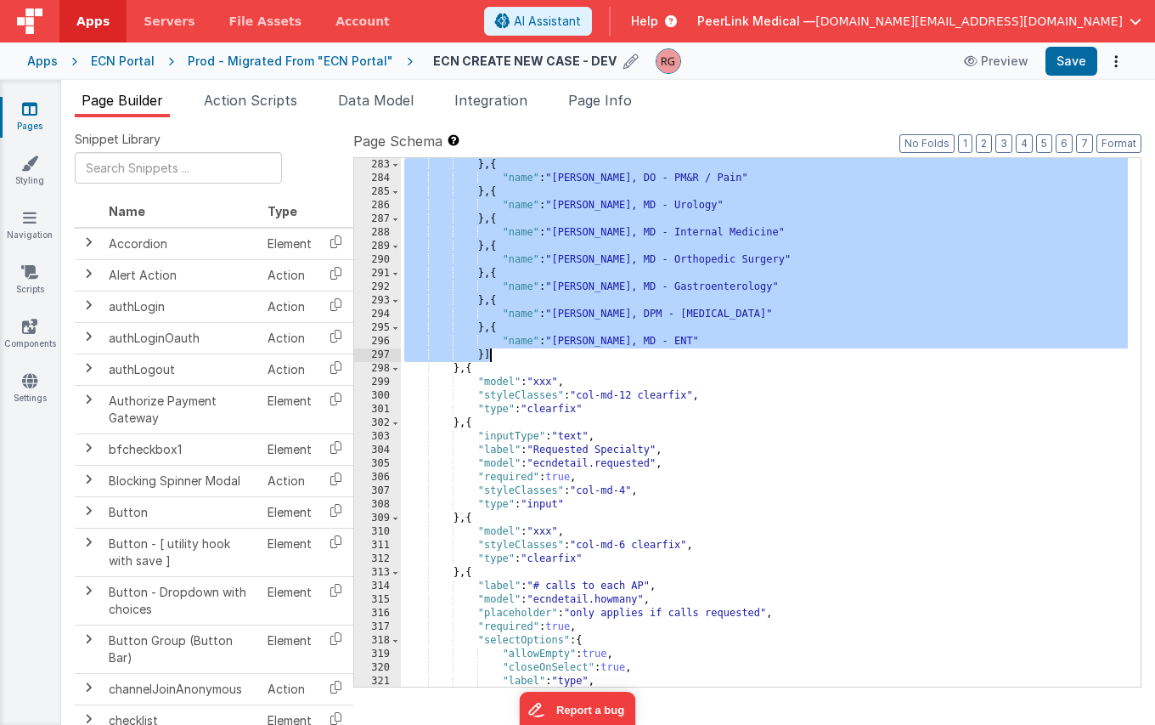
drag, startPoint x: 537, startPoint y: 369, endPoint x: 571, endPoint y: 352, distance: 38.0
click at [571, 352] on div "} , { "name" : "[PERSON_NAME], DO - PM&R / Pain" } , { "name" : "[PERSON_NAME],…" at bounding box center [764, 436] width 727 height 556
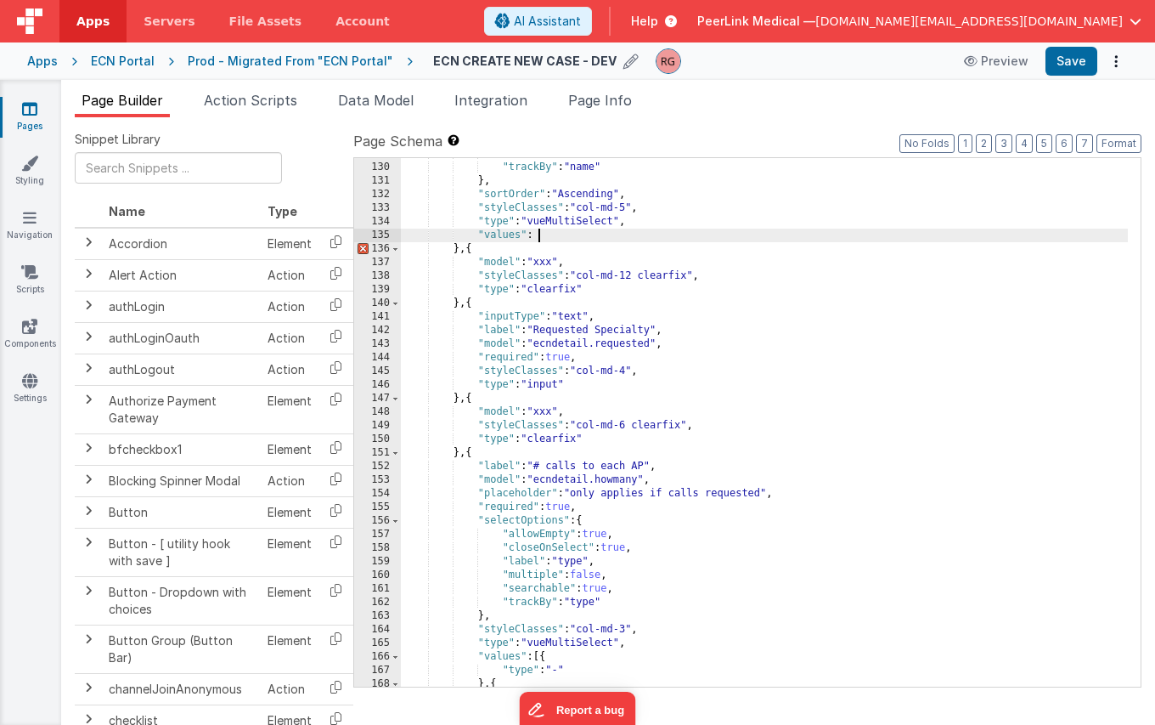
scroll to position [1524, 0]
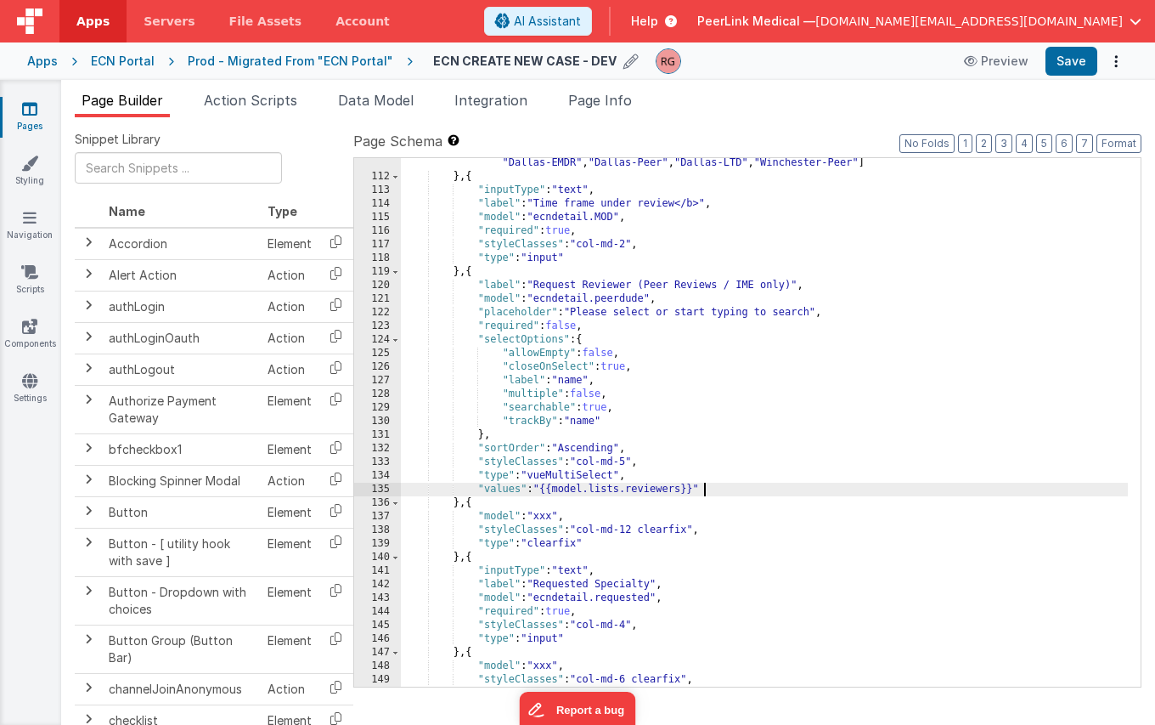
click at [684, 544] on div ""values" : [ "Appeal" , "External" , "Unum - DMO" , "The Standard" , "PFR" , "L…" at bounding box center [764, 420] width 727 height 583
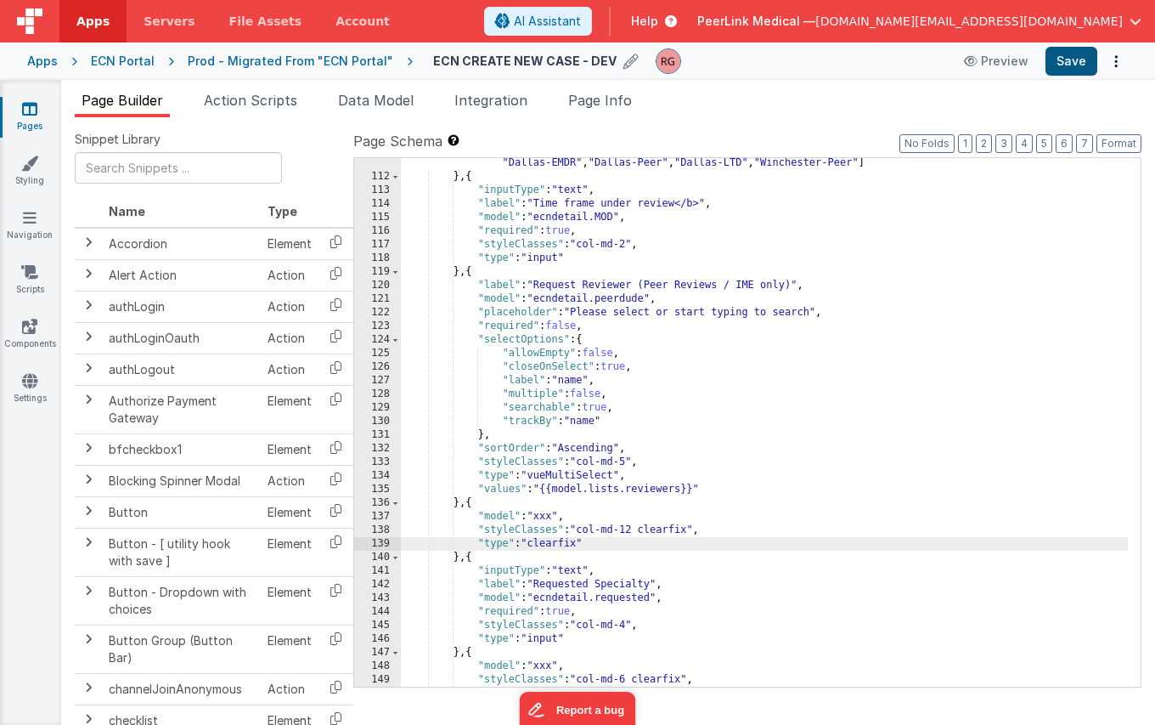
click at [1073, 58] on button "Save" at bounding box center [1072, 61] width 52 height 29
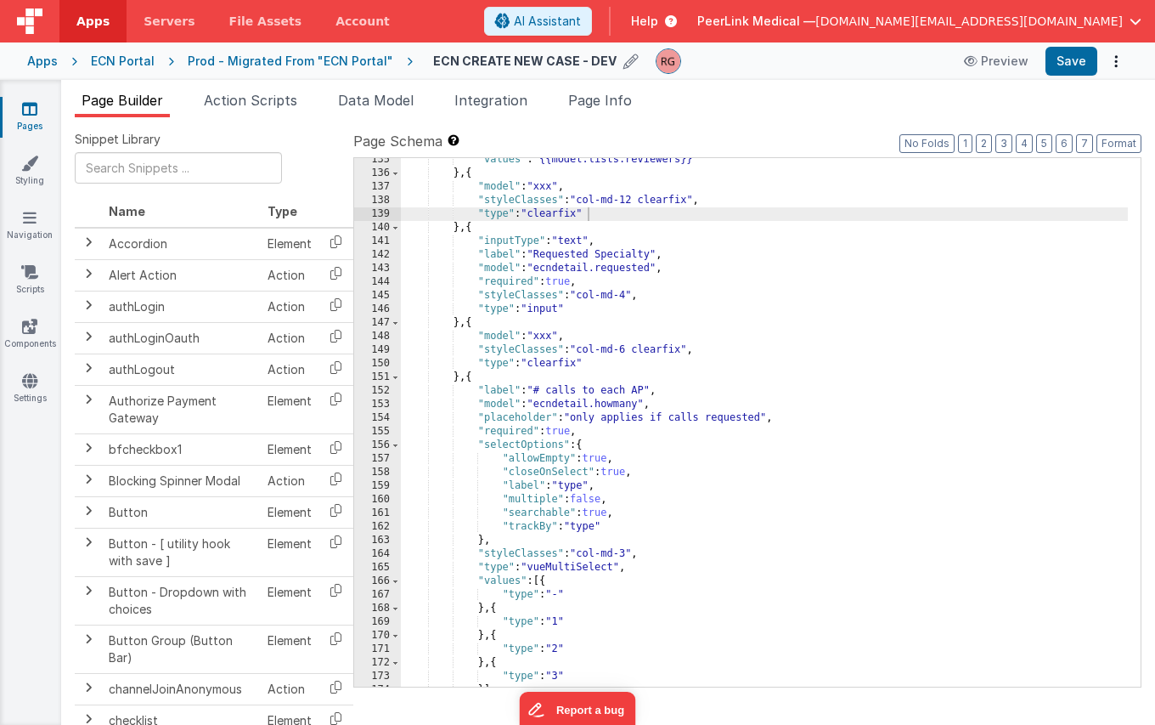
scroll to position [1579, 0]
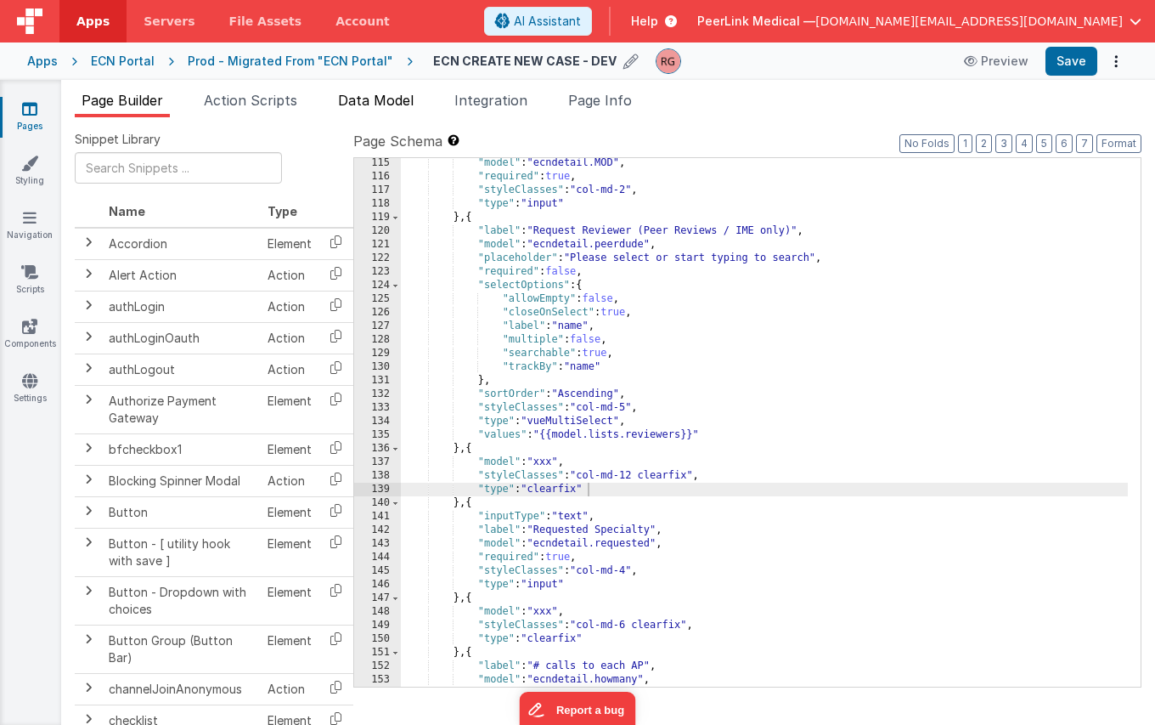
click at [387, 107] on span "Data Model" at bounding box center [376, 100] width 76 height 17
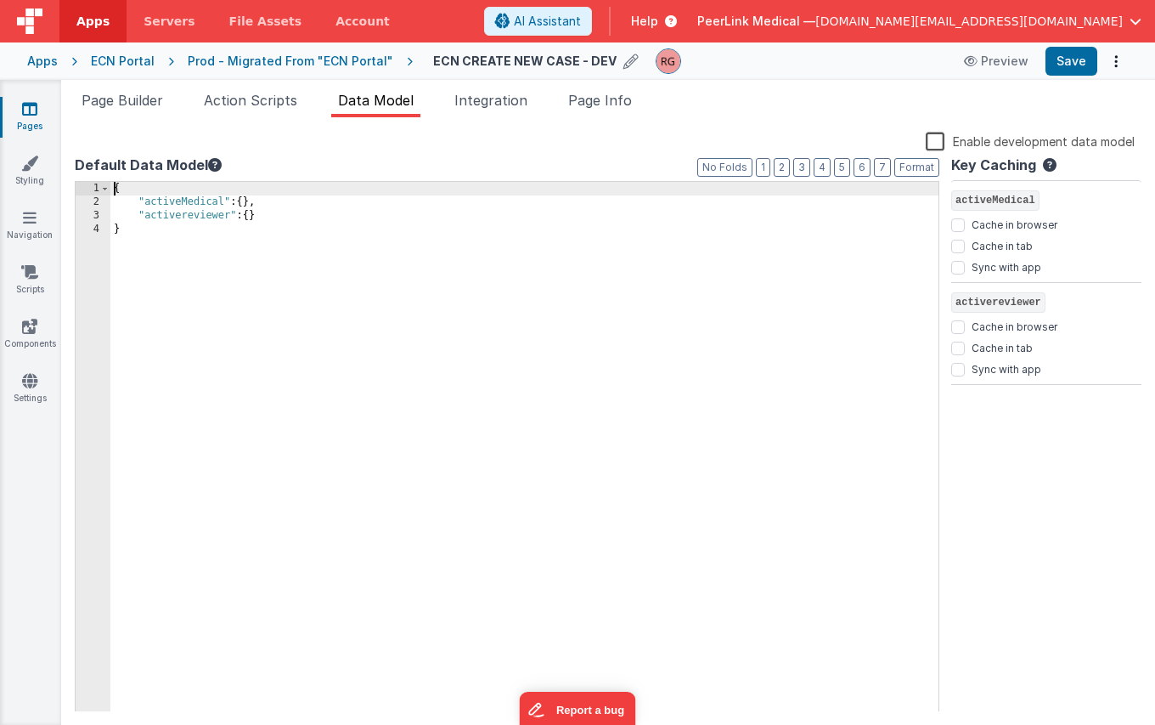
click at [274, 223] on div "{ "activeMedical" : { } , "activereviewer" : { } }" at bounding box center [524, 460] width 828 height 556
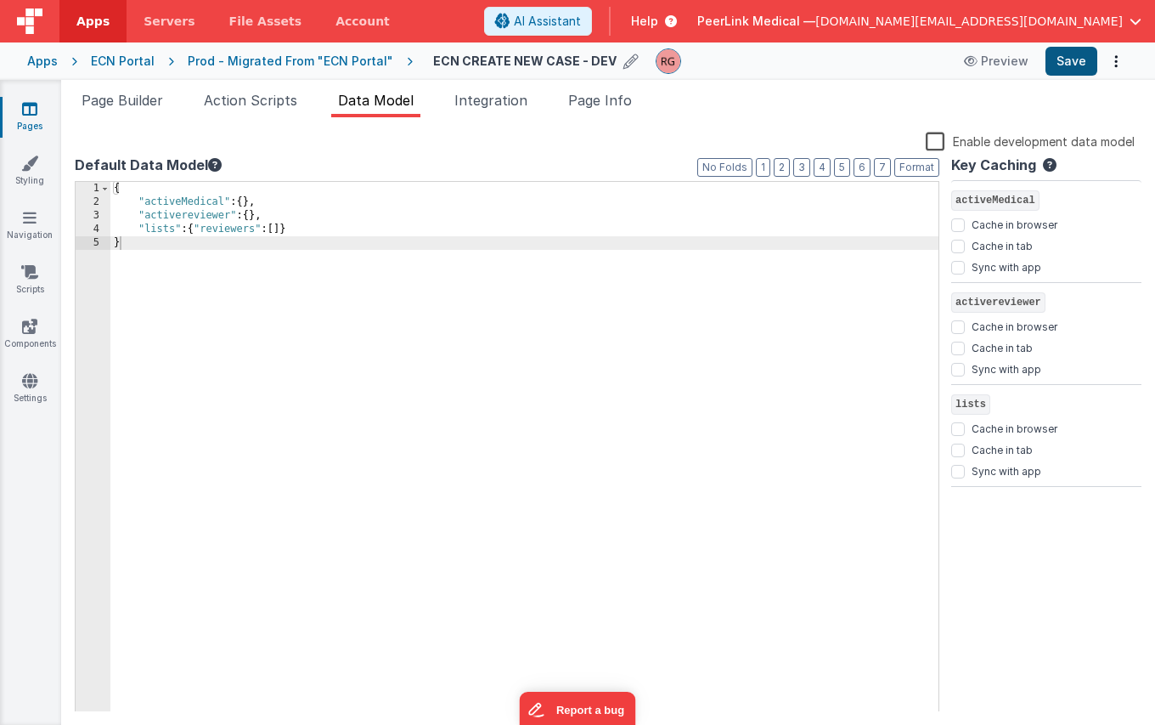
click at [1065, 63] on button "Save" at bounding box center [1072, 61] width 52 height 29
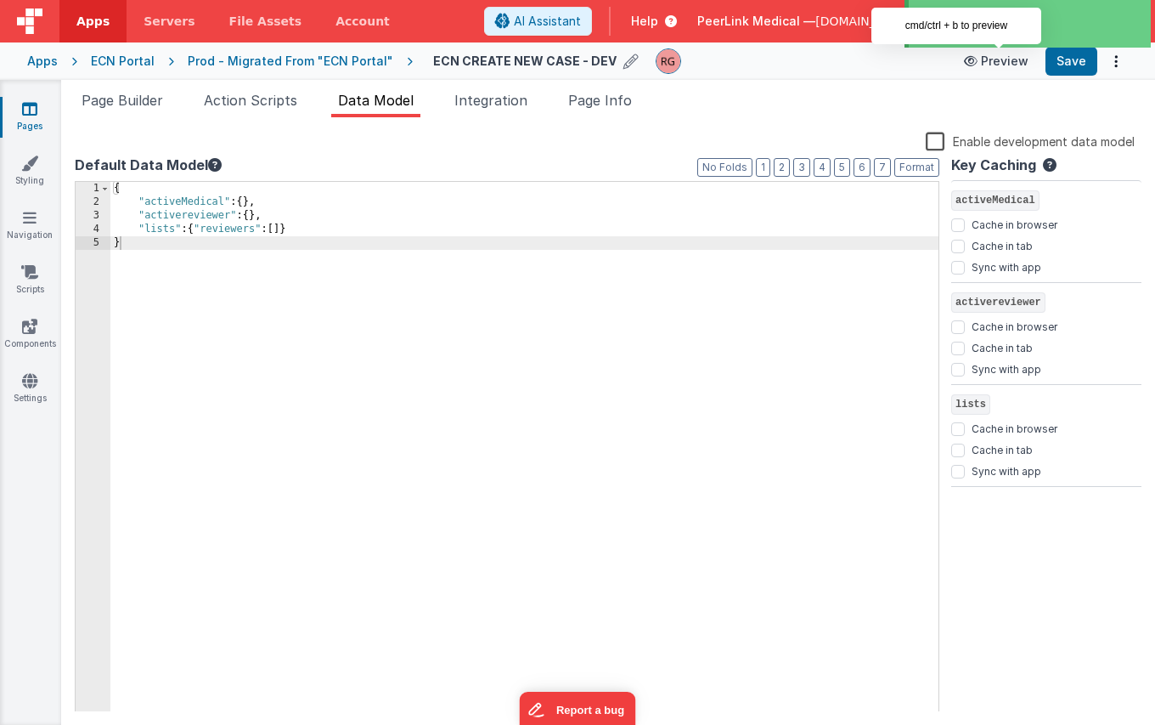
click at [981, 65] on icon at bounding box center [972, 61] width 17 height 12
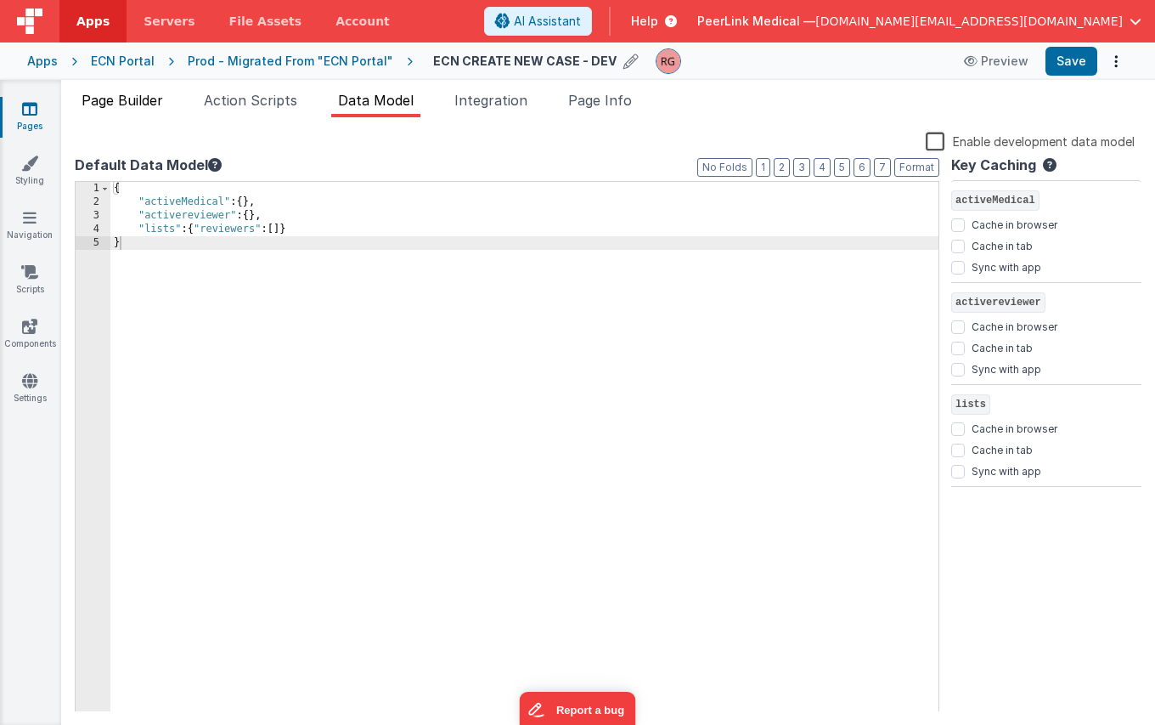
click at [144, 97] on span "Page Builder" at bounding box center [123, 100] width 82 height 17
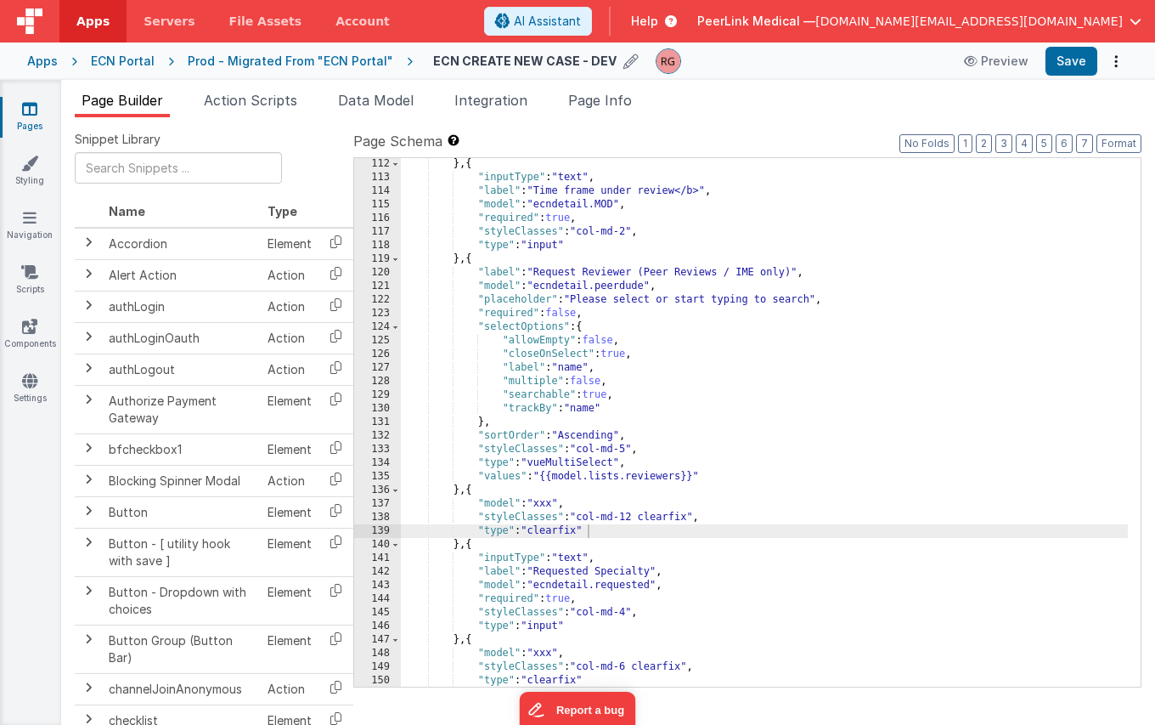
scroll to position [1537, 0]
